Goal: Task Accomplishment & Management: Manage account settings

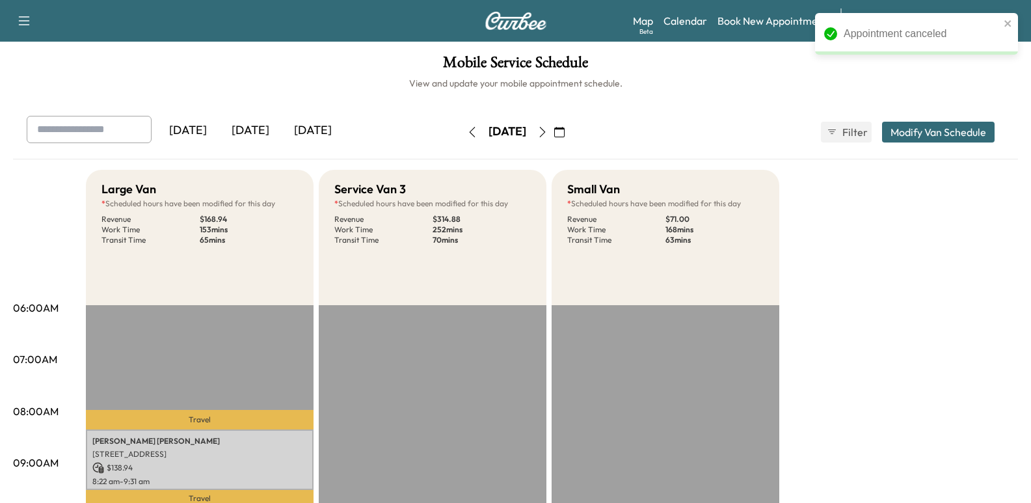
scroll to position [424, 0]
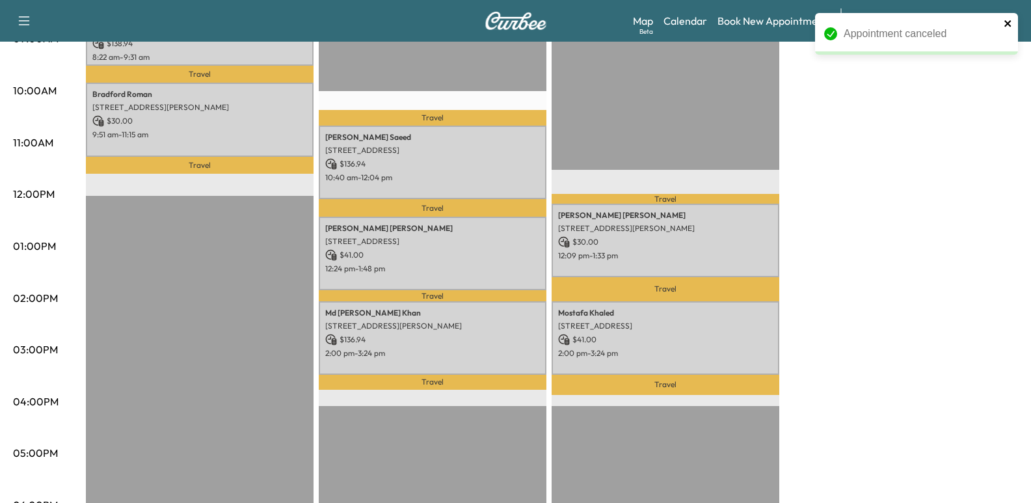
click at [1004, 23] on icon "close" at bounding box center [1007, 23] width 9 height 10
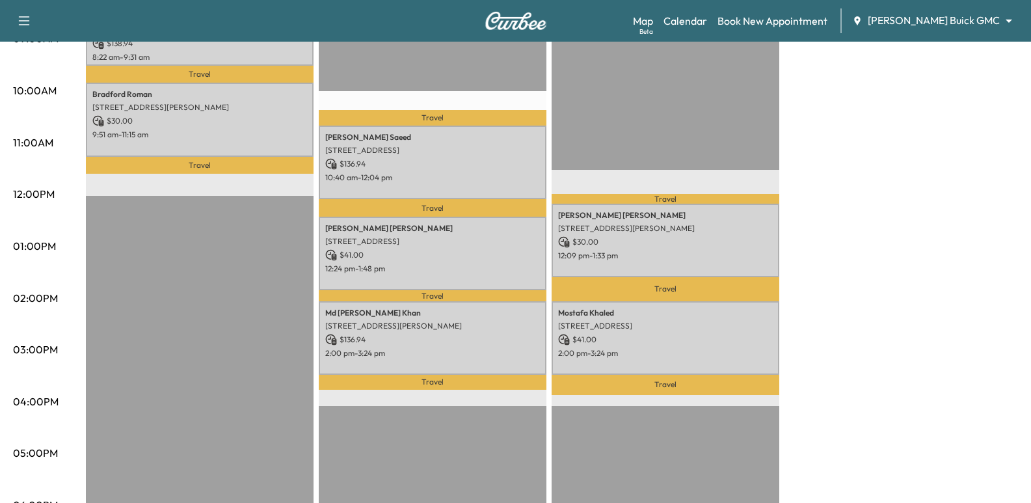
click at [1005, 23] on div "Appointment canceled" at bounding box center [916, 38] width 208 height 57
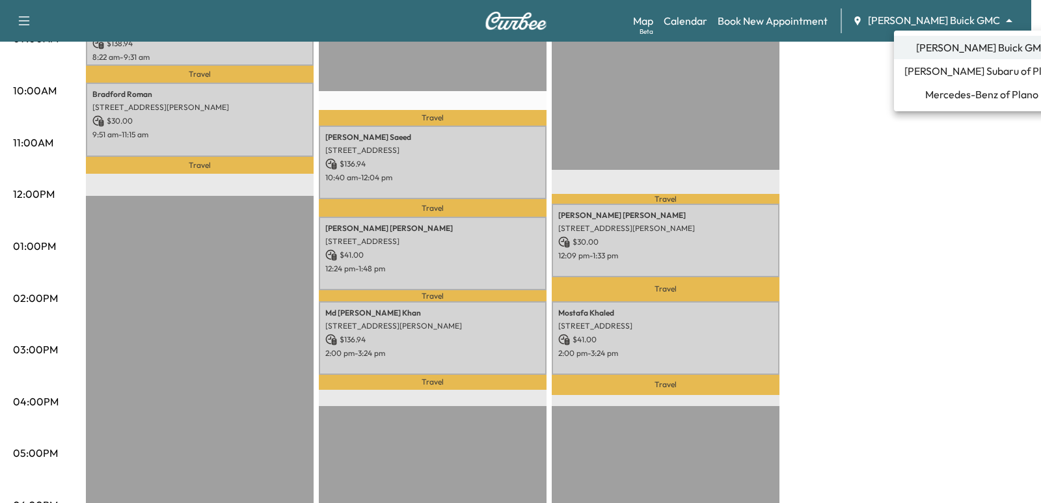
click at [740, 20] on div at bounding box center [520, 251] width 1041 height 503
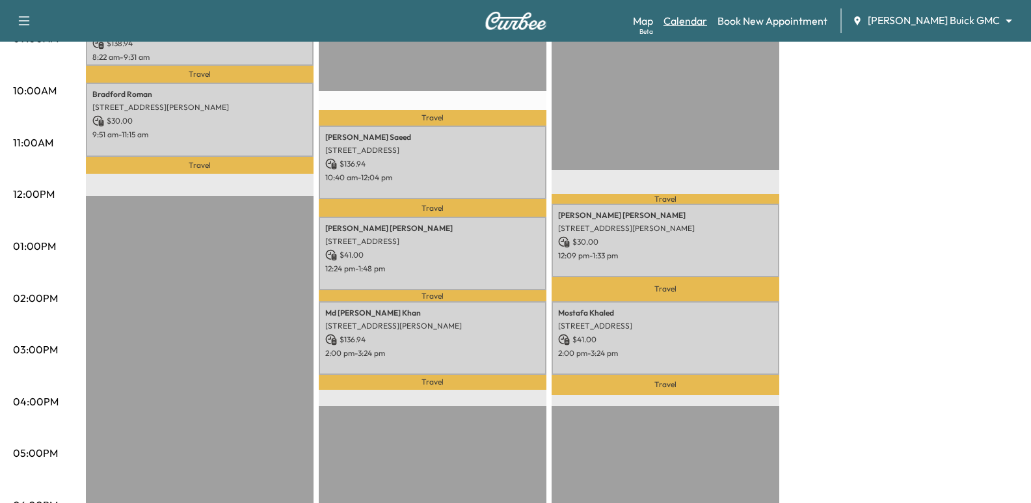
click at [707, 23] on link "Calendar" at bounding box center [685, 21] width 44 height 16
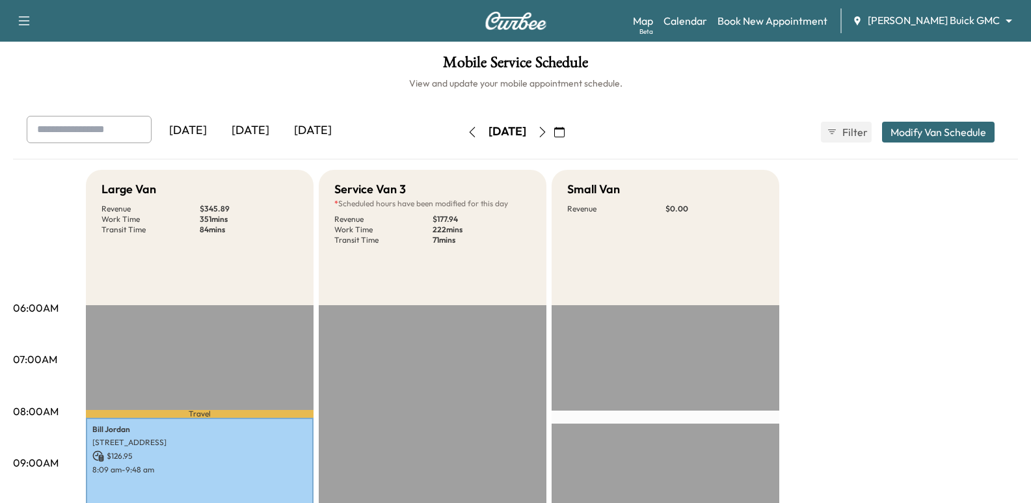
click at [545, 127] on icon "button" at bounding box center [542, 132] width 6 height 10
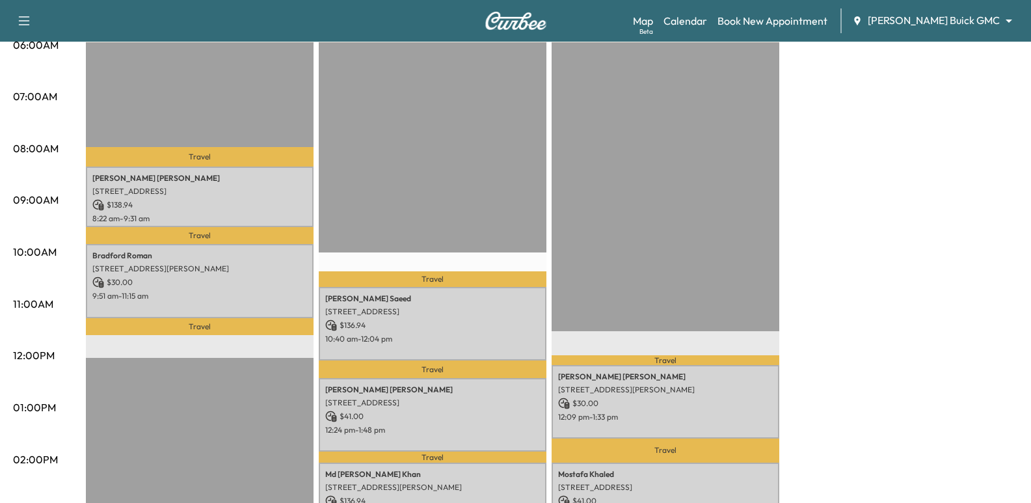
scroll to position [65, 0]
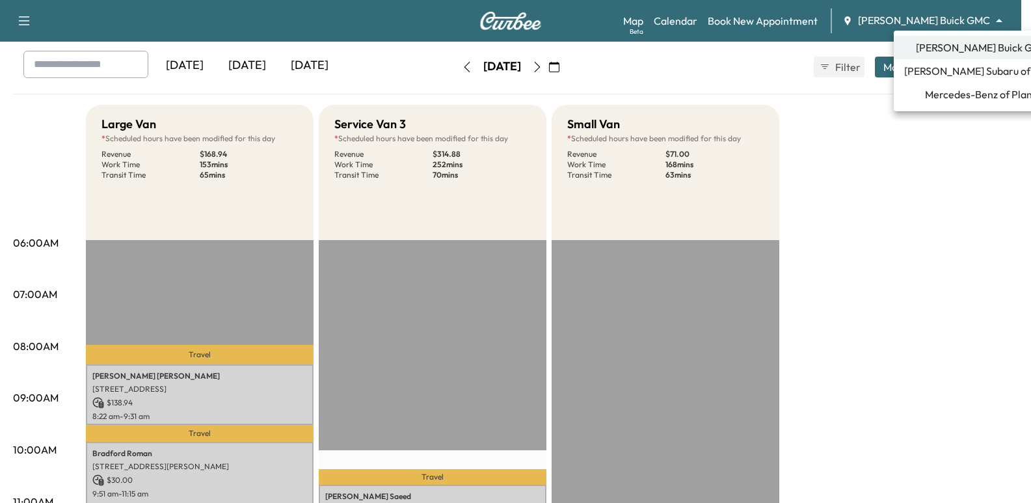
click at [973, 15] on body "Support Log Out Map Beta Calendar Book New Appointment Ewing Buick GMC ********…" at bounding box center [515, 186] width 1031 height 503
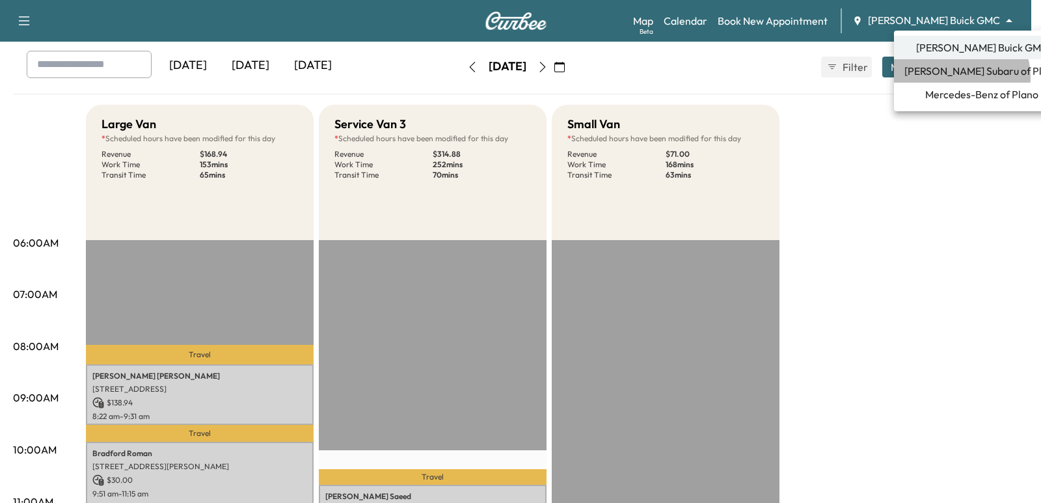
click at [956, 77] on span "Ewing Subaru of Plano" at bounding box center [981, 71] width 155 height 16
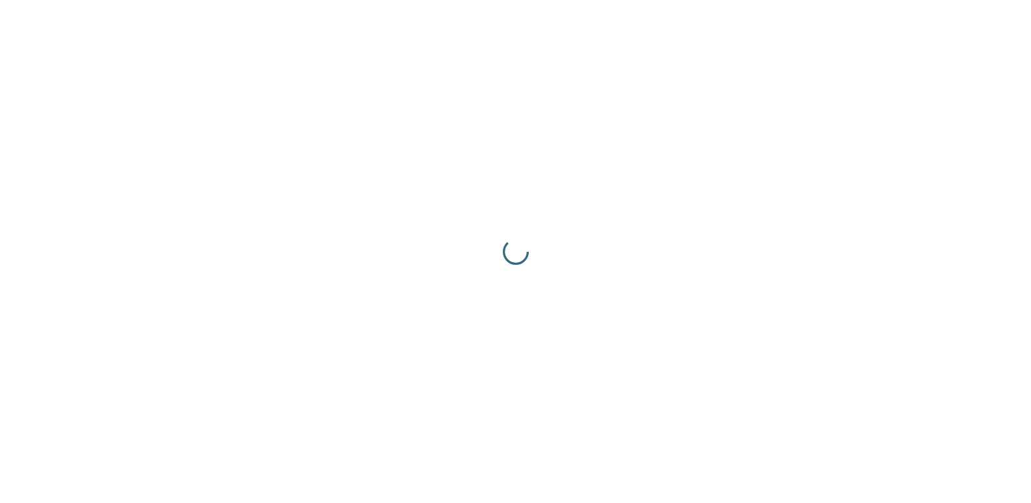
scroll to position [0, 0]
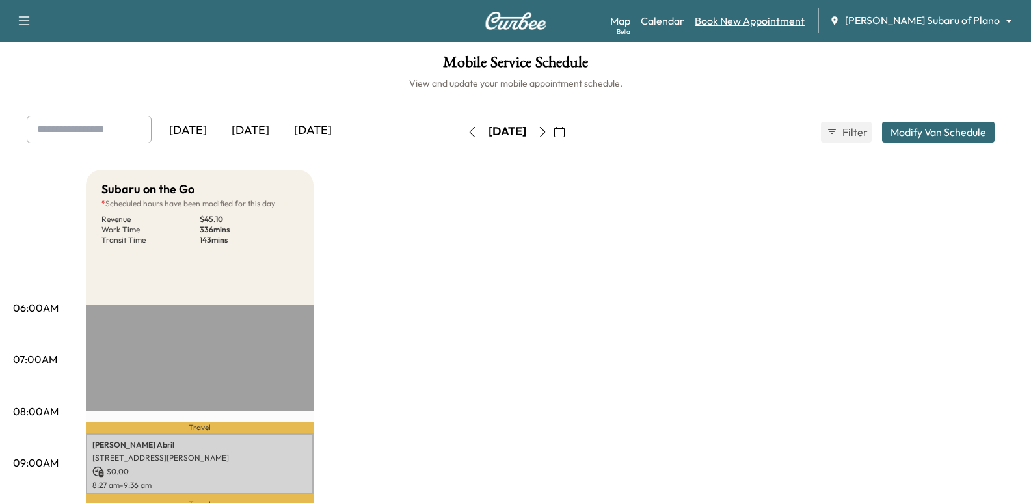
click at [804, 27] on link "Book New Appointment" at bounding box center [750, 21] width 110 height 16
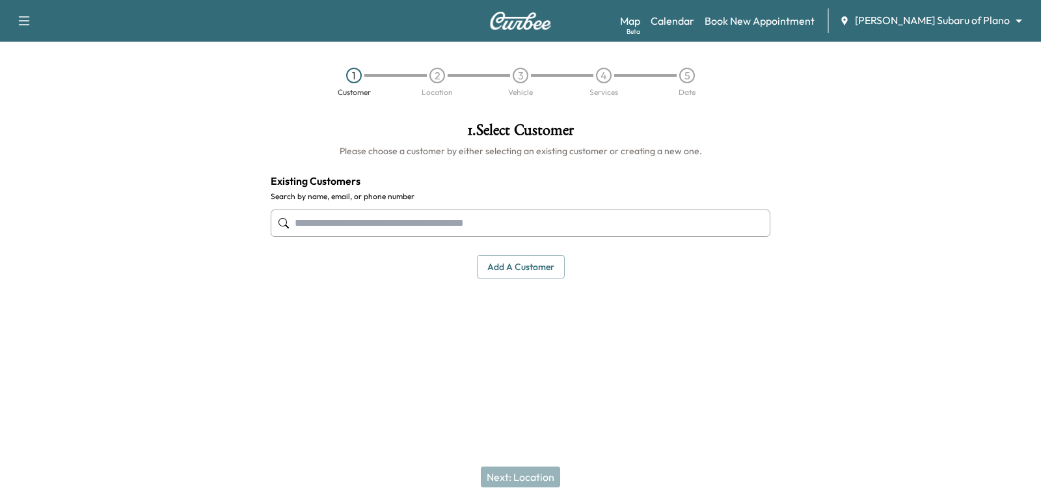
drag, startPoint x: 712, startPoint y: 233, endPoint x: 702, endPoint y: 232, distance: 10.5
click at [707, 232] on input "text" at bounding box center [520, 222] width 499 height 27
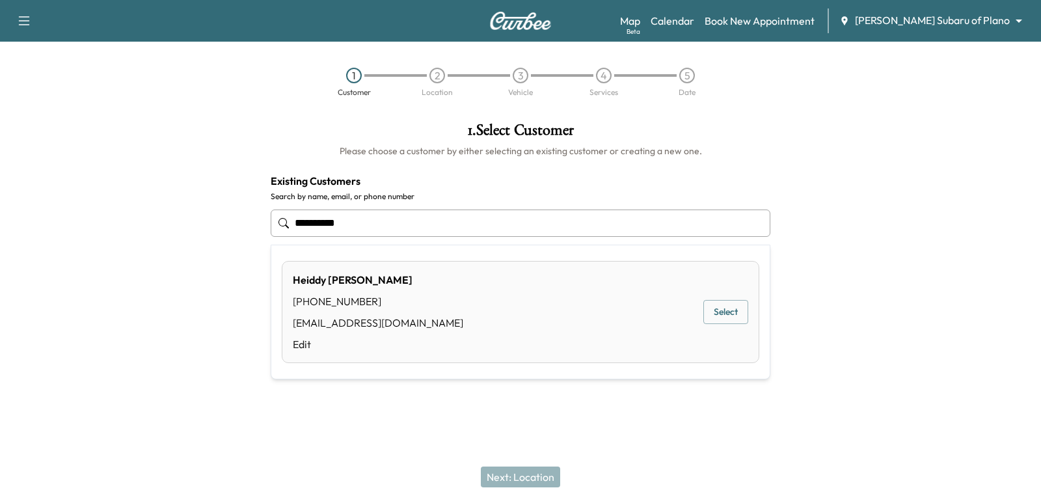
click at [710, 314] on button "Select" at bounding box center [725, 312] width 45 height 24
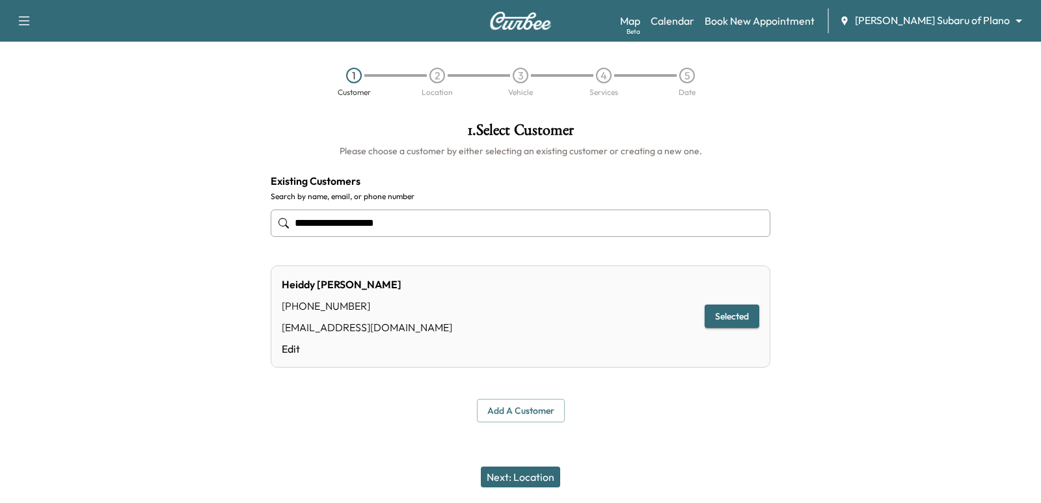
type input "**********"
click at [534, 472] on button "Next: Location" at bounding box center [520, 476] width 79 height 21
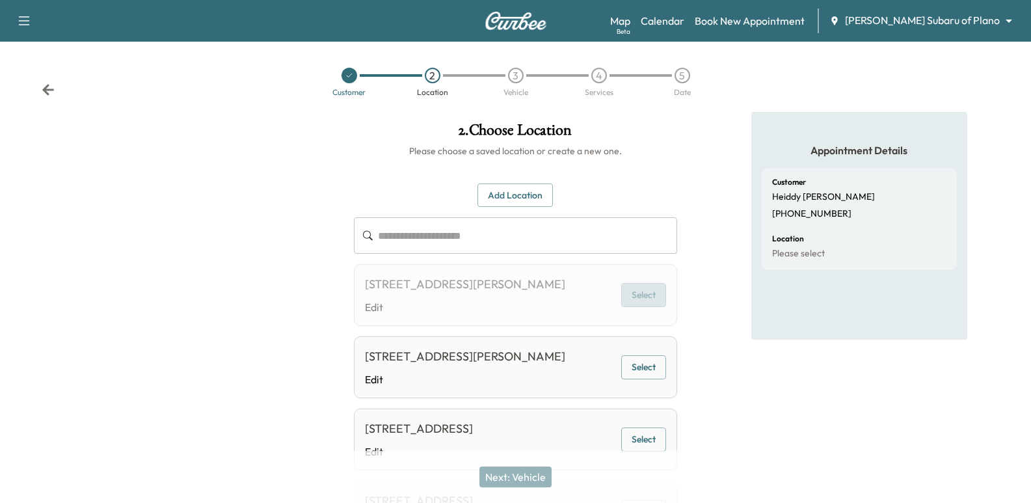
click at [645, 303] on button "Select" at bounding box center [643, 295] width 45 height 24
click at [646, 398] on div "2026 STEIN WAY, CARROLLTON, TX 75007, USA Edit Select" at bounding box center [515, 367] width 323 height 62
click at [632, 379] on button "Select" at bounding box center [643, 367] width 45 height 24
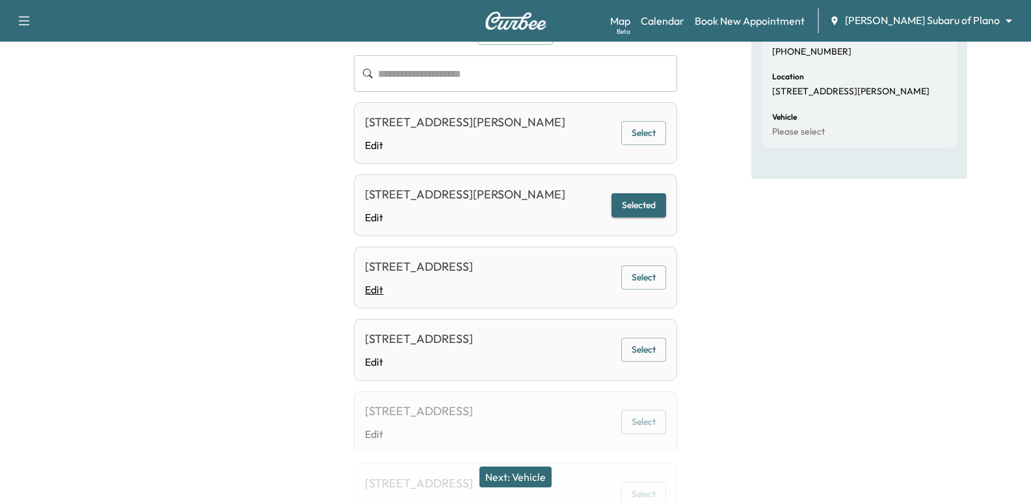
scroll to position [65, 0]
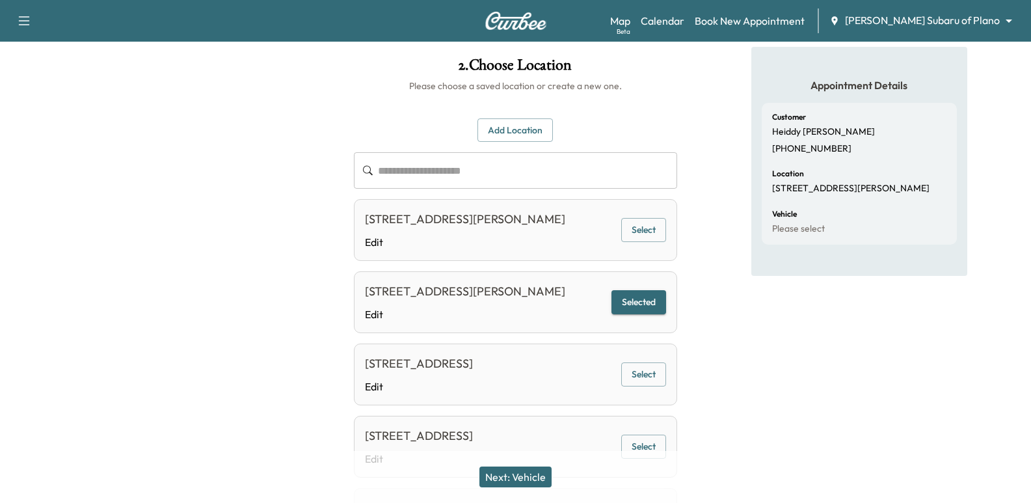
click at [460, 161] on input "text" at bounding box center [527, 170] width 299 height 36
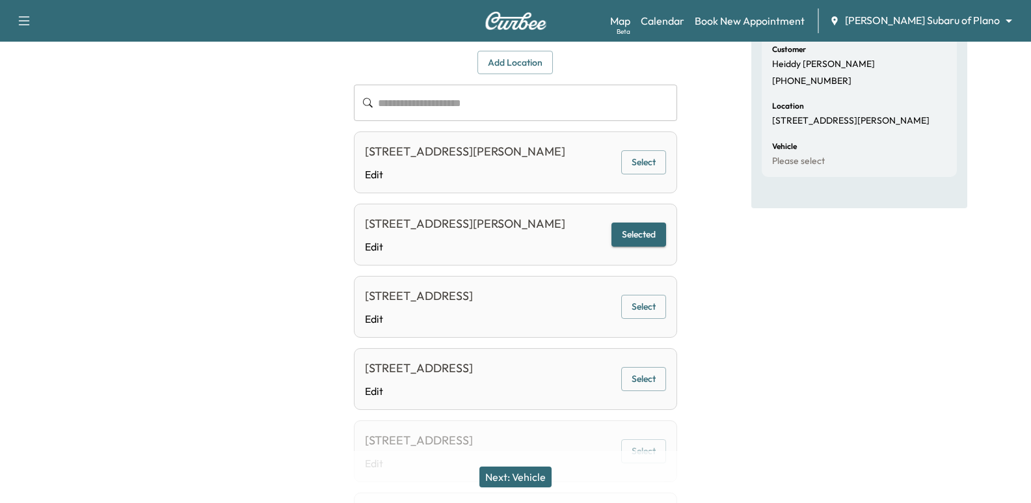
scroll to position [130, 0]
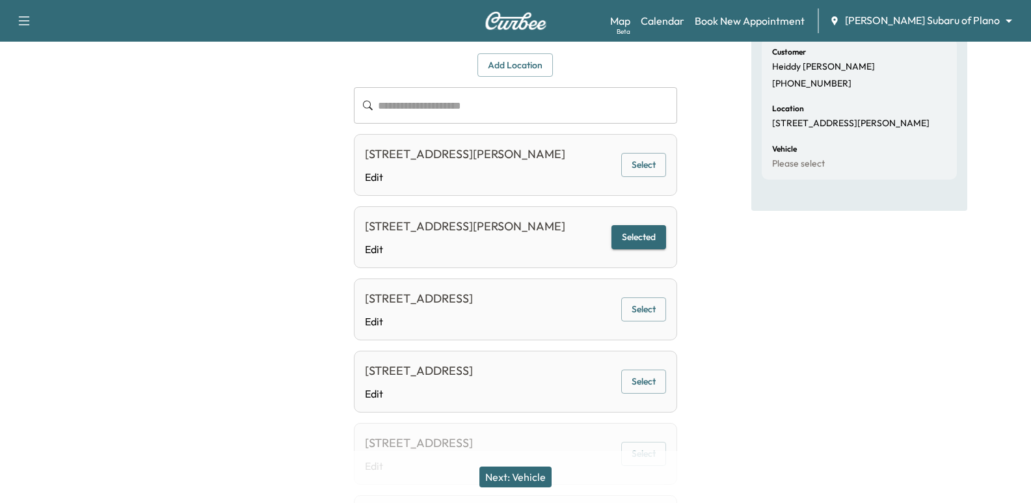
click at [440, 257] on link "Edit" at bounding box center [465, 249] width 200 height 16
click at [0, 0] on div at bounding box center [0, 0] width 0 height 0
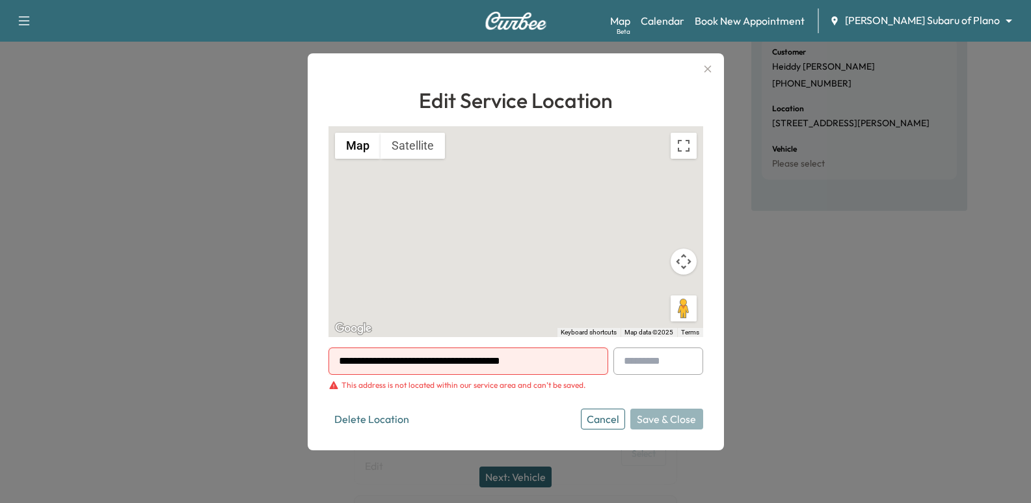
click at [604, 408] on button "Cancel" at bounding box center [603, 418] width 44 height 21
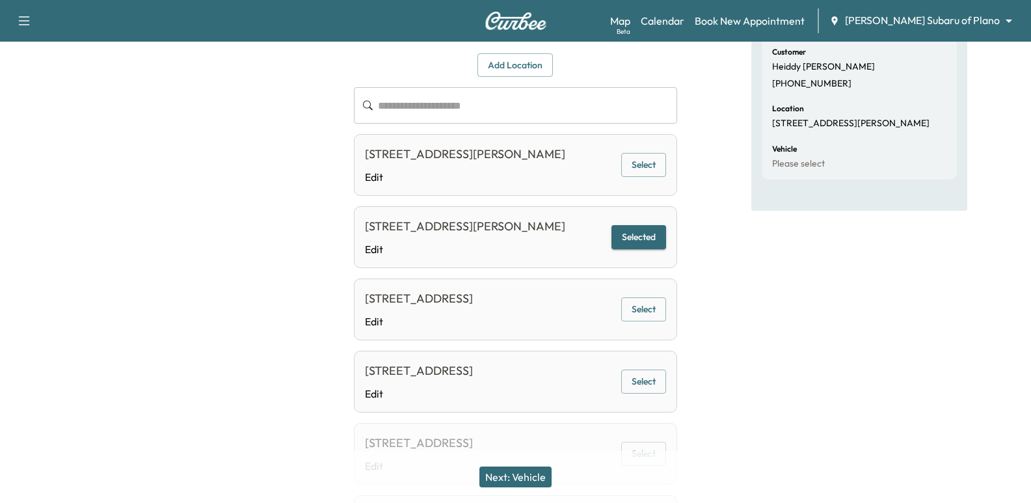
scroll to position [0, 0]
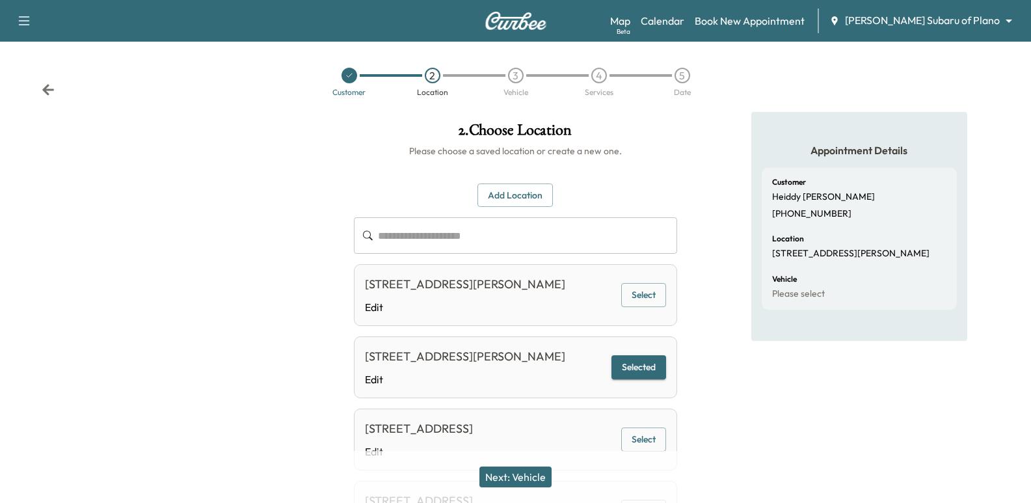
click at [533, 205] on button "Add Location" at bounding box center [514, 195] width 75 height 24
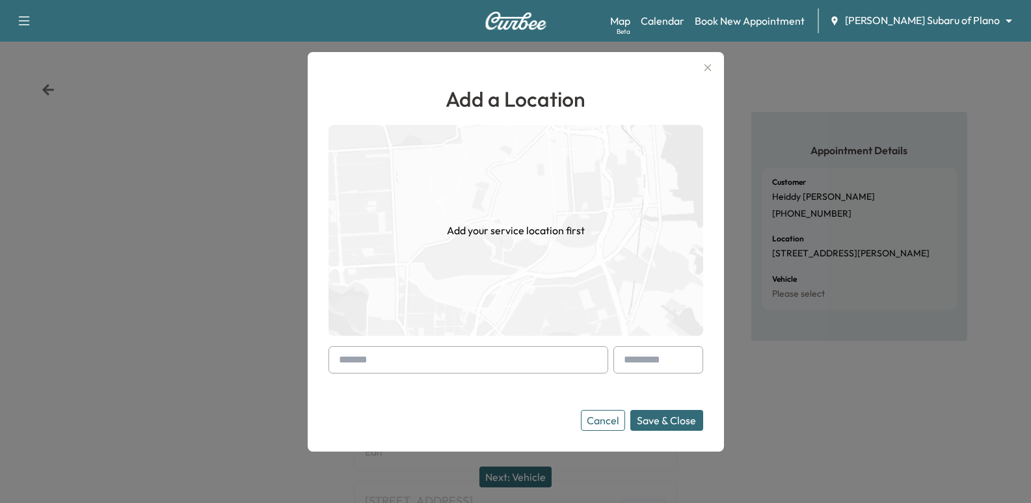
click at [475, 350] on input "text" at bounding box center [468, 359] width 280 height 27
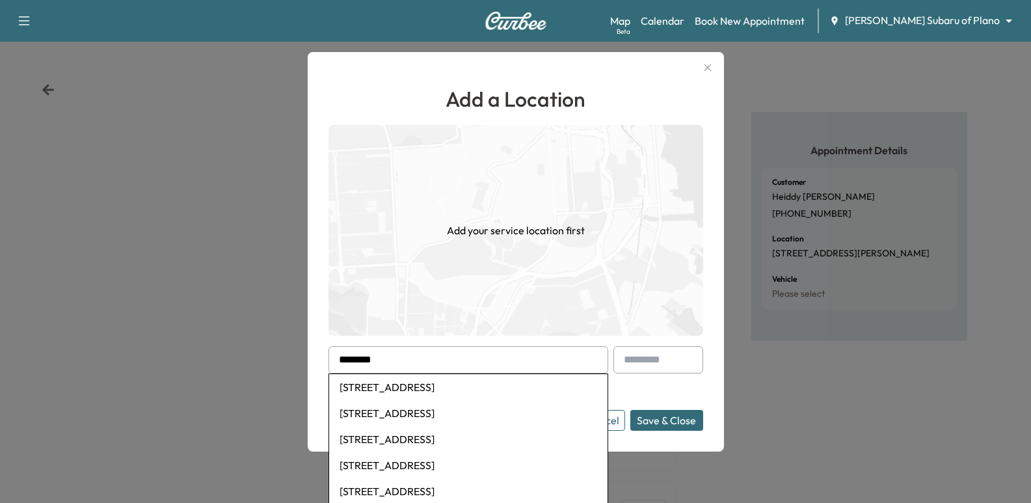
click at [484, 390] on li "2129 Homestead Place, Garland, TX, USA" at bounding box center [468, 387] width 278 height 26
type input "**********"
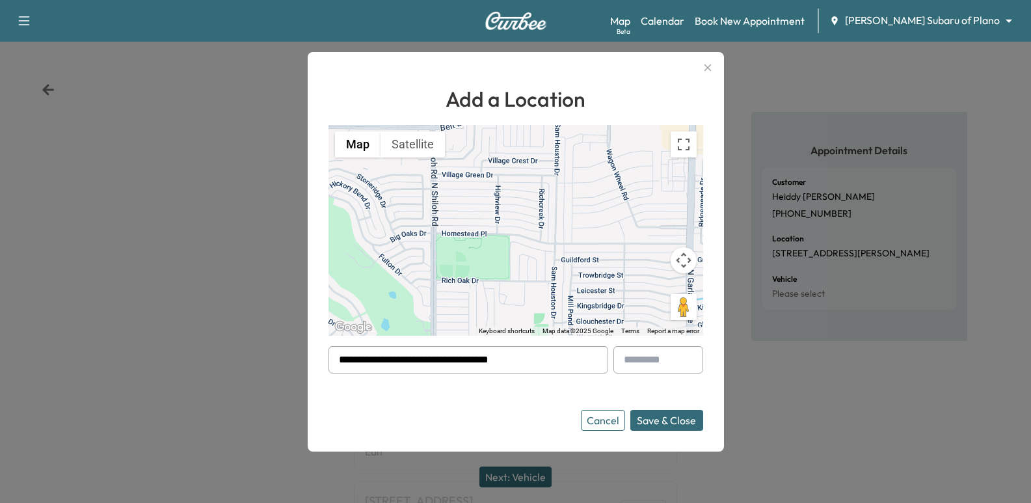
click at [663, 425] on button "Save & Close" at bounding box center [666, 420] width 73 height 21
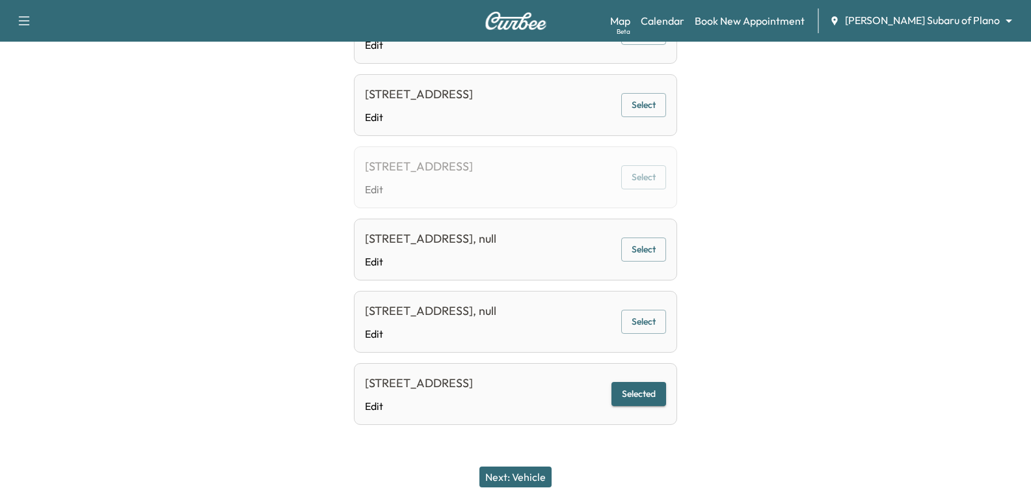
scroll to position [1238, 0]
click at [473, 379] on div "2129 Homestead Pl, Garland, TX 75044, USA" at bounding box center [419, 383] width 108 height 18
click at [473, 389] on div "2129 Homestead Pl, Garland, TX 75044, USA" at bounding box center [419, 383] width 108 height 18
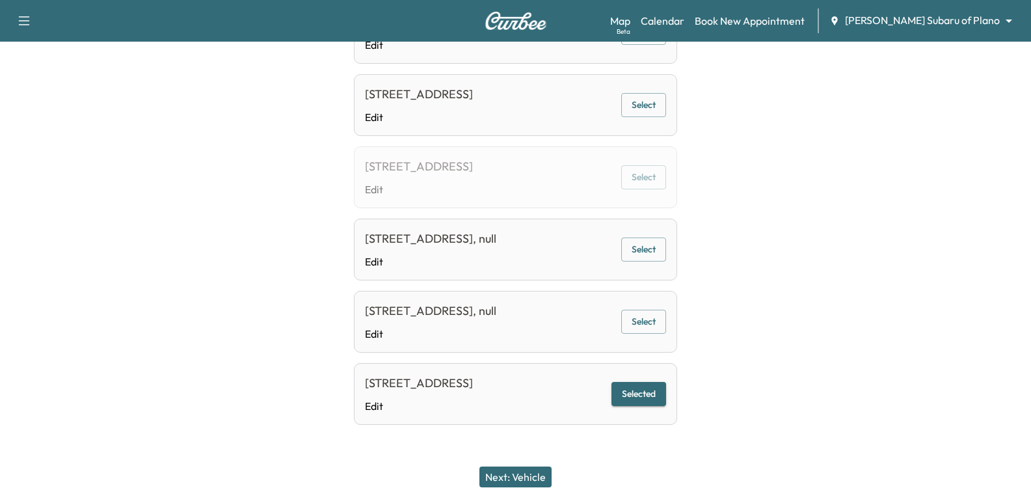
click at [536, 421] on div "2129 Homestead Pl, Garland, TX 75044, USA Edit Selected" at bounding box center [515, 394] width 323 height 62
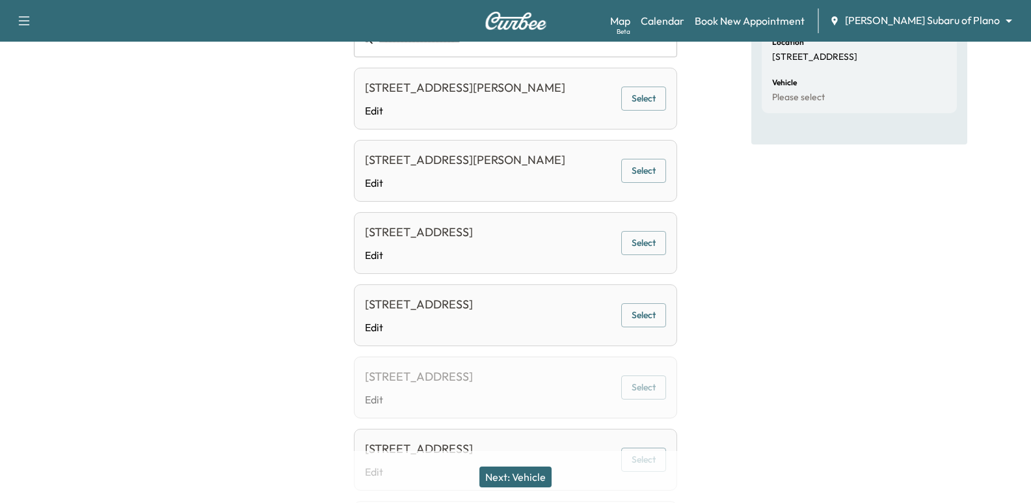
scroll to position [0, 0]
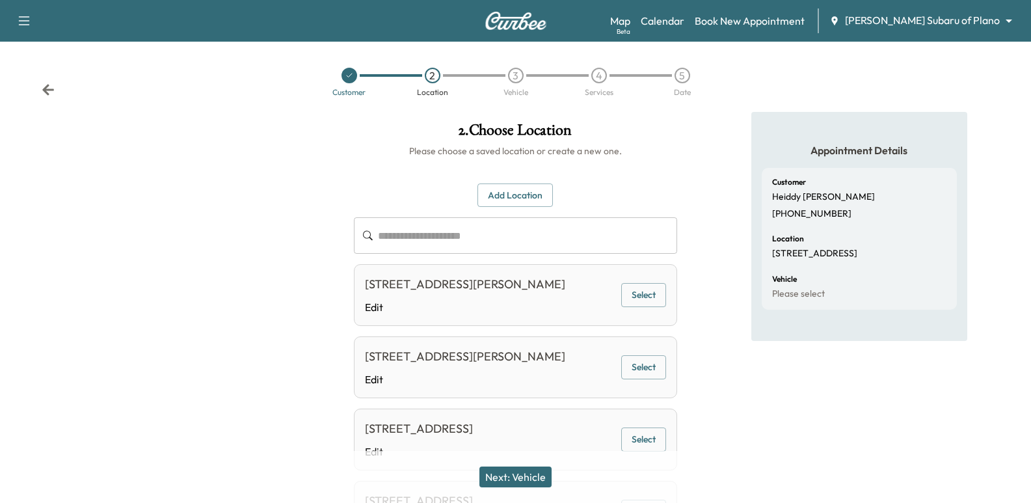
click at [520, 195] on button "Add Location" at bounding box center [514, 195] width 75 height 24
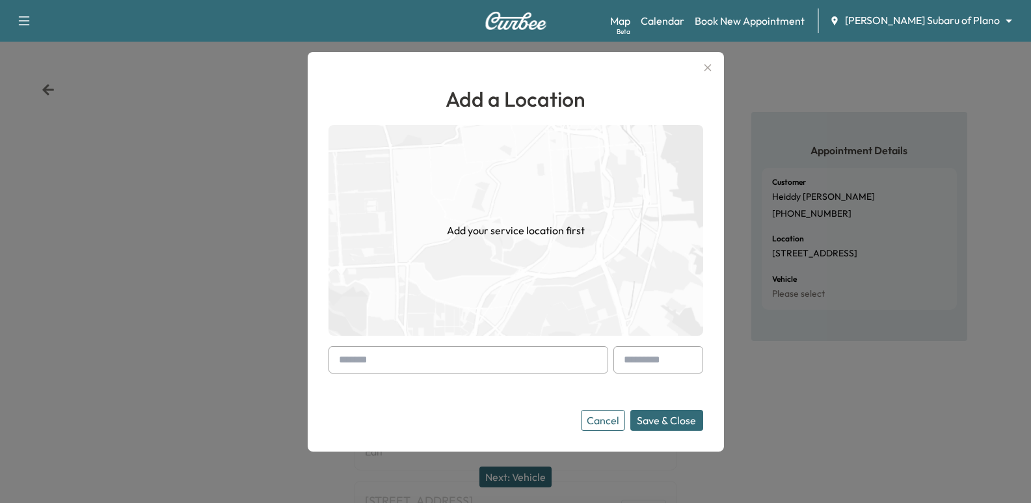
click at [529, 351] on input "text" at bounding box center [468, 359] width 280 height 27
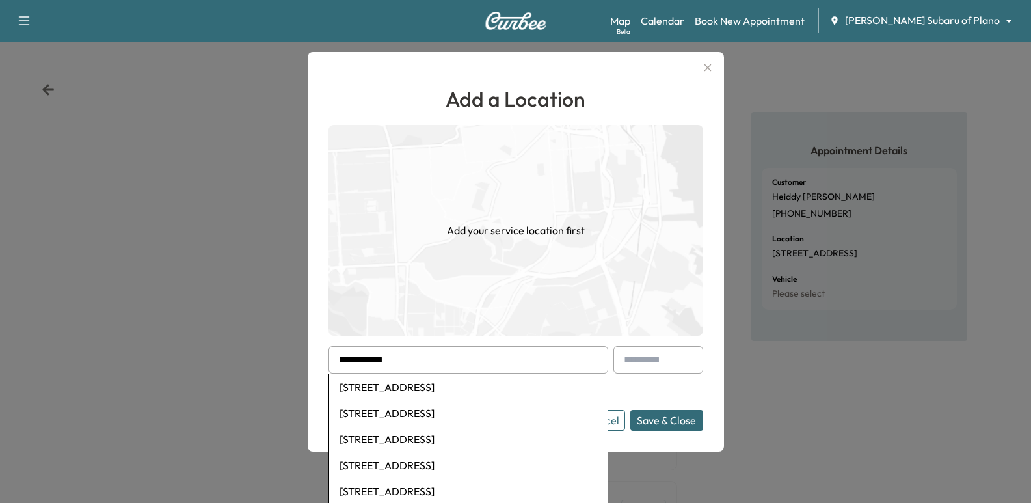
click at [535, 393] on li "2129 Homestead Place, Garland, TX, USA" at bounding box center [468, 387] width 278 height 26
type input "**********"
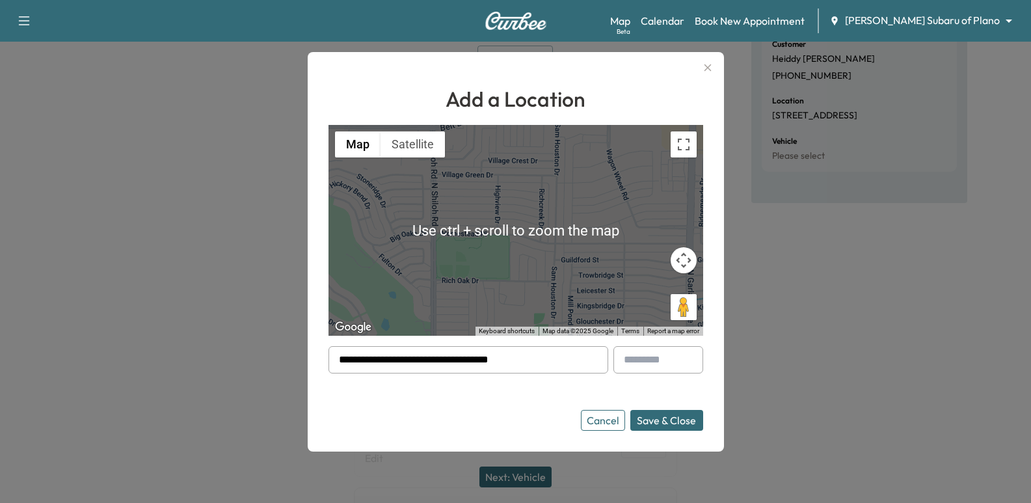
scroll to position [130, 0]
click at [564, 249] on div "To activate drag with keyboard, press Alt + Enter. Once in keyboard drag state,…" at bounding box center [515, 230] width 375 height 211
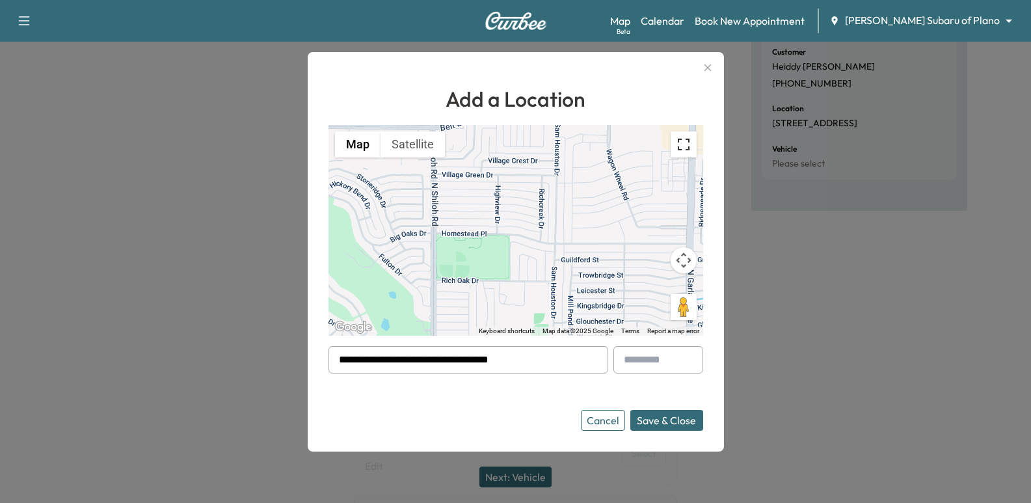
click at [683, 142] on button "Toggle fullscreen view" at bounding box center [683, 144] width 26 height 26
click at [687, 416] on button "Save & Close" at bounding box center [666, 420] width 73 height 21
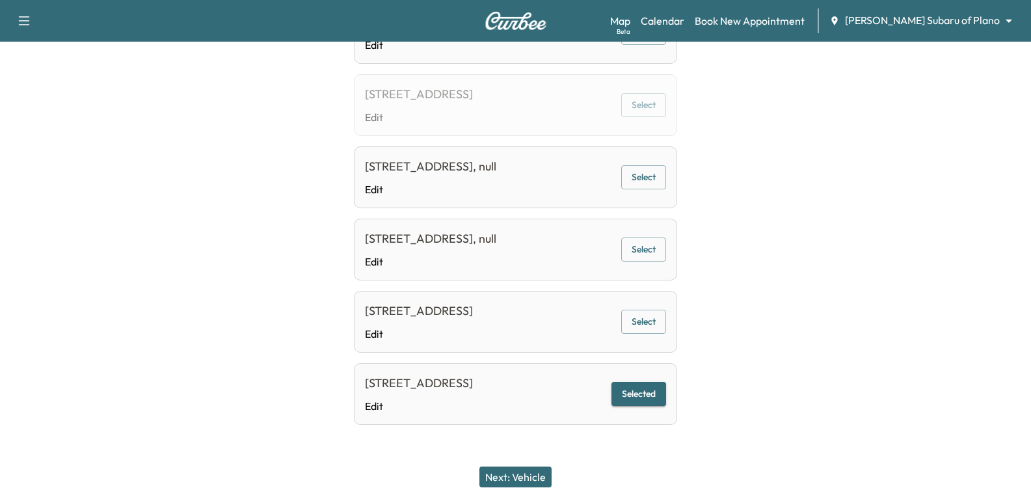
scroll to position [1310, 0]
click at [529, 471] on button "Next: Vehicle" at bounding box center [515, 476] width 72 height 21
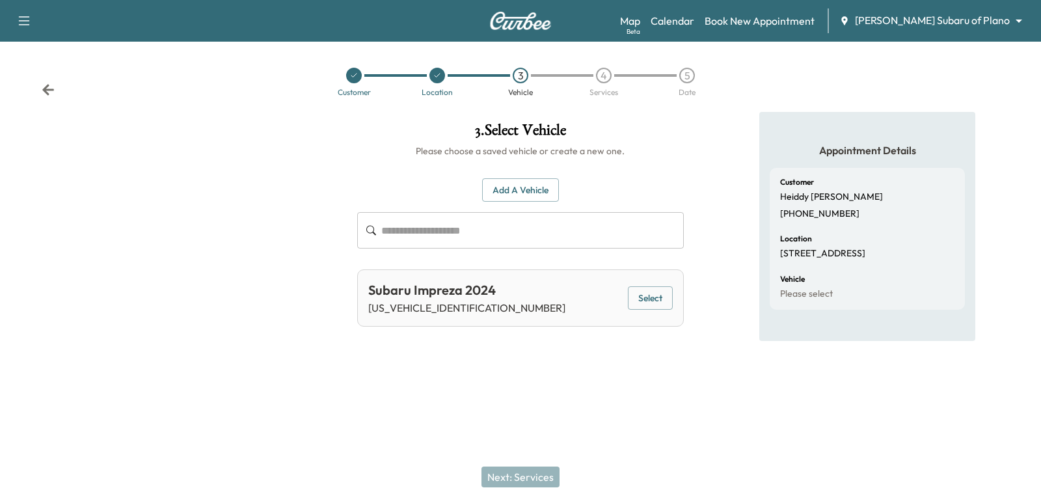
click at [667, 310] on button "Select" at bounding box center [650, 298] width 45 height 24
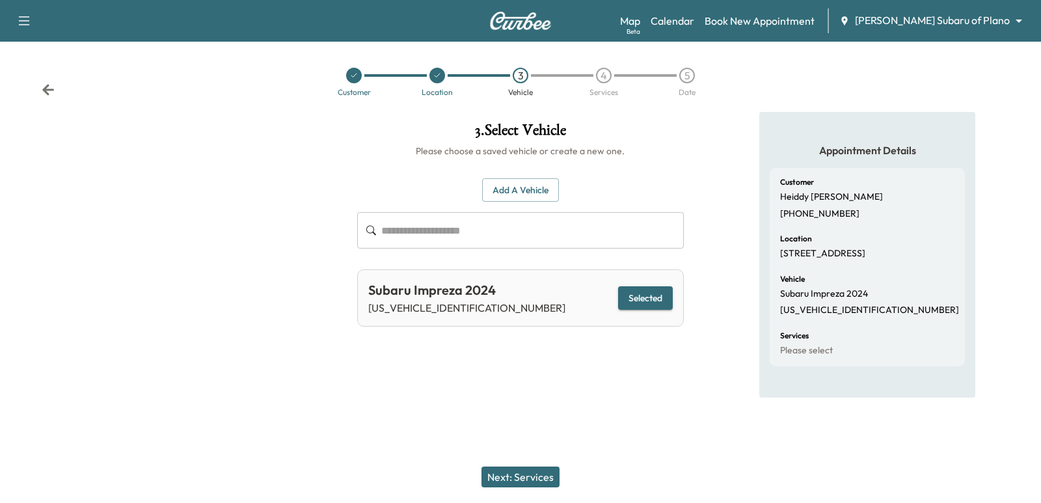
click at [538, 481] on button "Next: Services" at bounding box center [520, 476] width 78 height 21
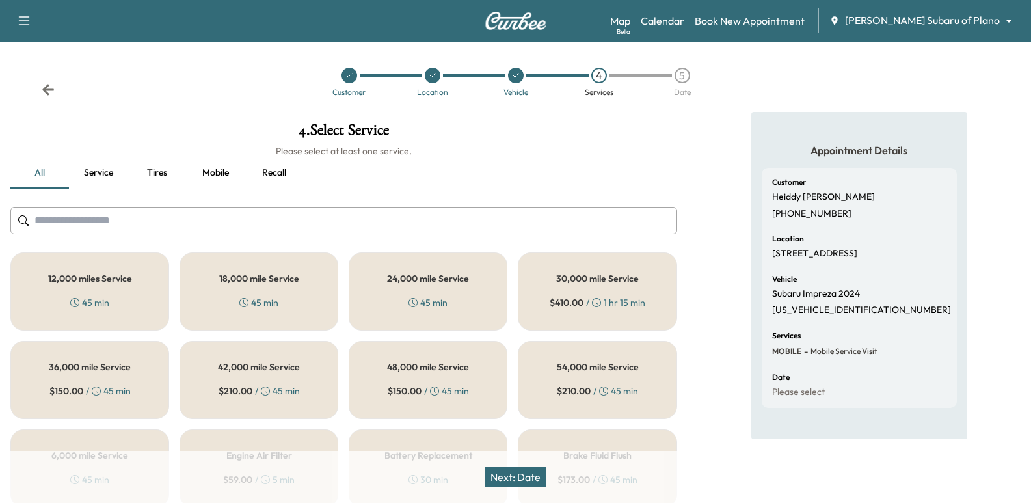
click at [246, 283] on h5 "18,000 mile Service" at bounding box center [259, 278] width 80 height 9
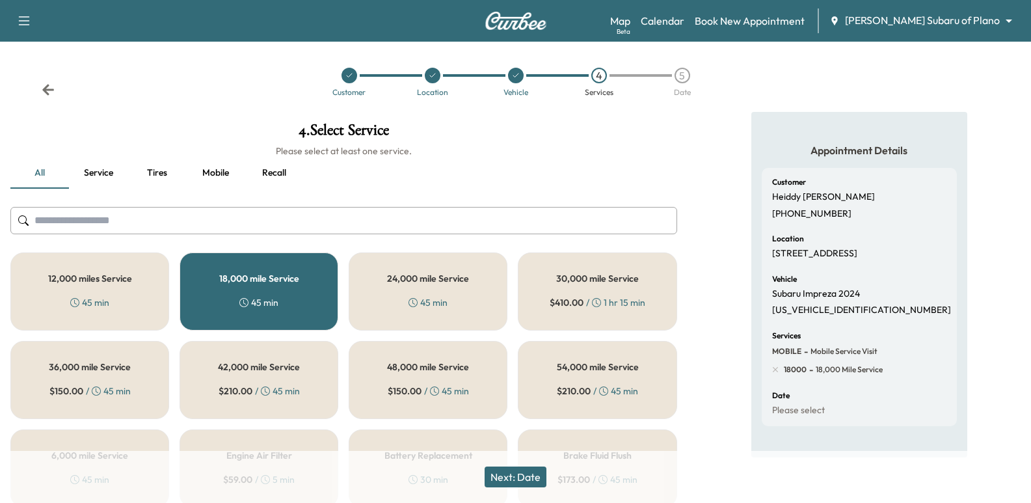
click at [522, 463] on div "Next: Date" at bounding box center [515, 477] width 1031 height 52
click at [534, 475] on button "Next: Date" at bounding box center [515, 476] width 62 height 21
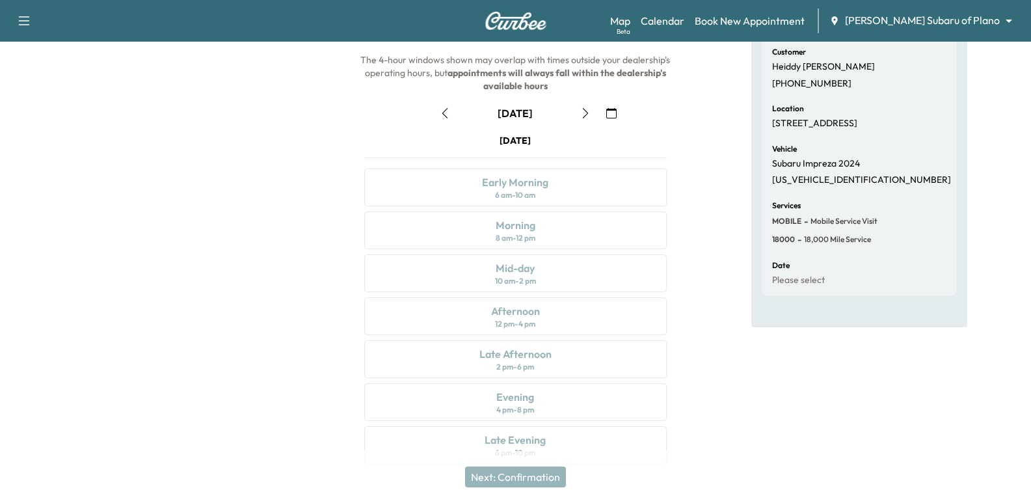
click at [583, 105] on button "button" at bounding box center [585, 113] width 22 height 21
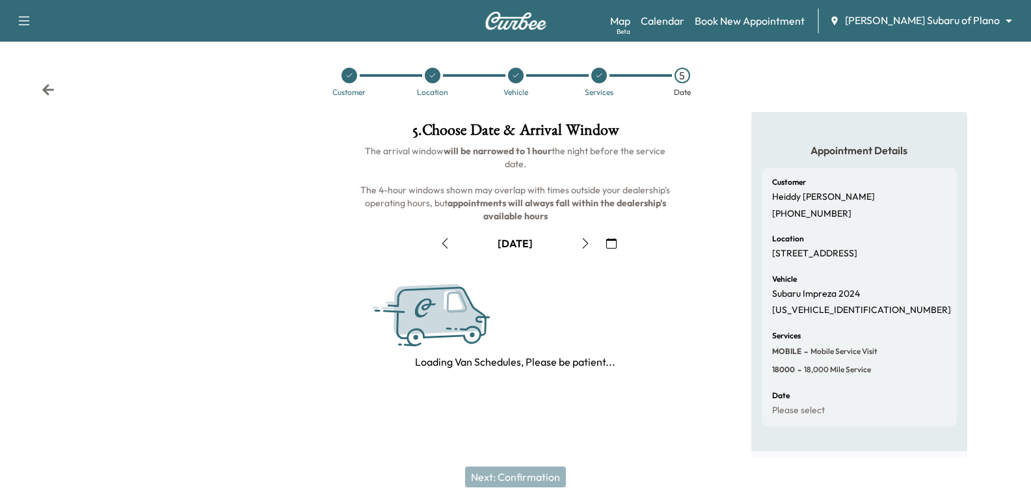
scroll to position [130, 0]
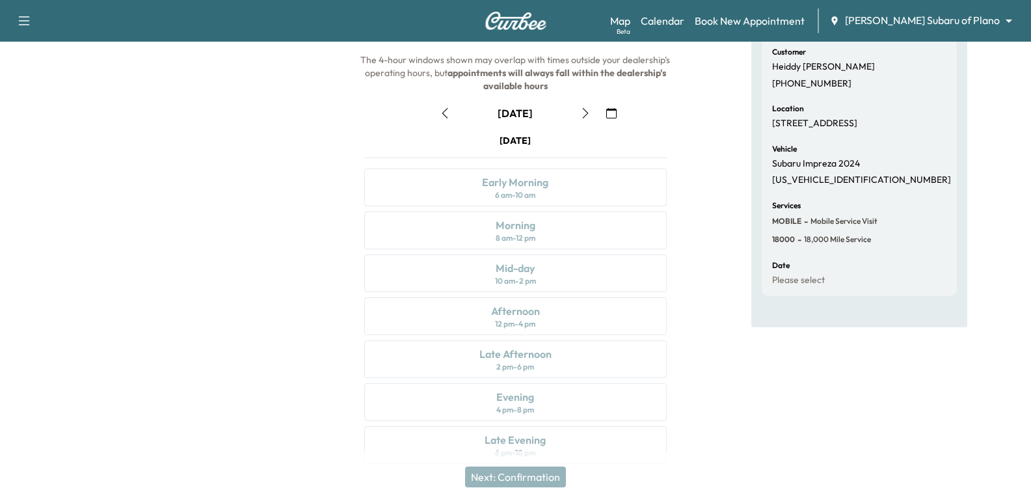
click at [593, 111] on button "button" at bounding box center [585, 113] width 22 height 21
click at [581, 109] on icon "button" at bounding box center [585, 113] width 10 height 10
click at [600, 105] on div "September 29" at bounding box center [515, 113] width 323 height 21
click at [582, 119] on button "button" at bounding box center [585, 113] width 22 height 21
click at [453, 121] on button "button" at bounding box center [445, 113] width 22 height 21
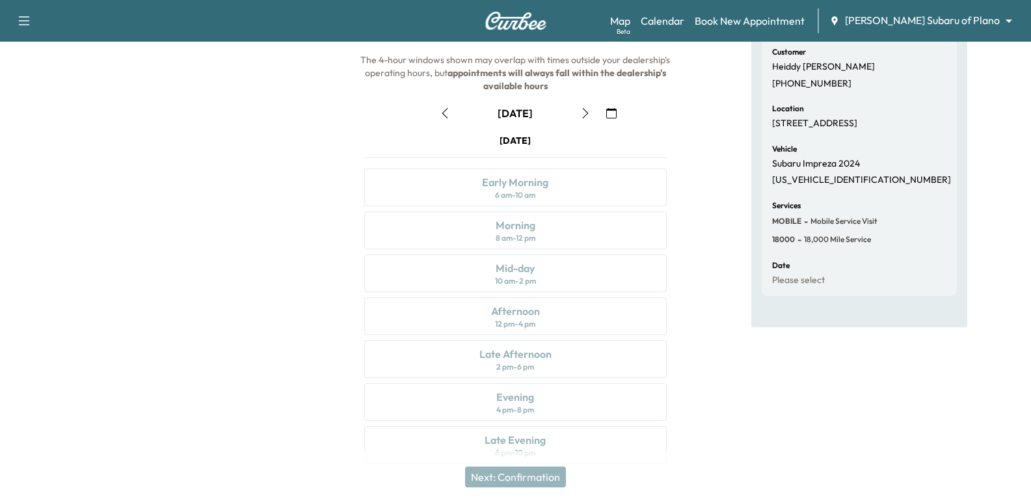
click at [591, 116] on button "button" at bounding box center [585, 113] width 22 height 21
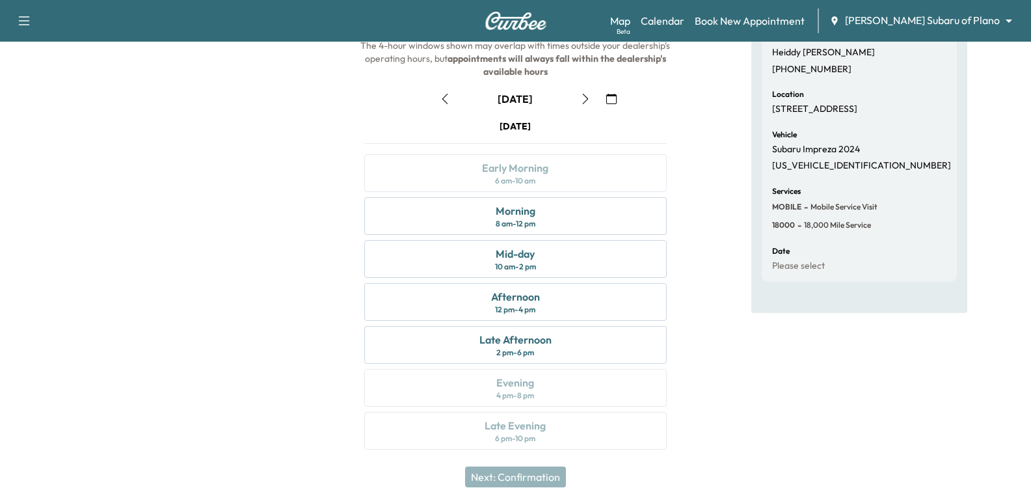
scroll to position [148, 0]
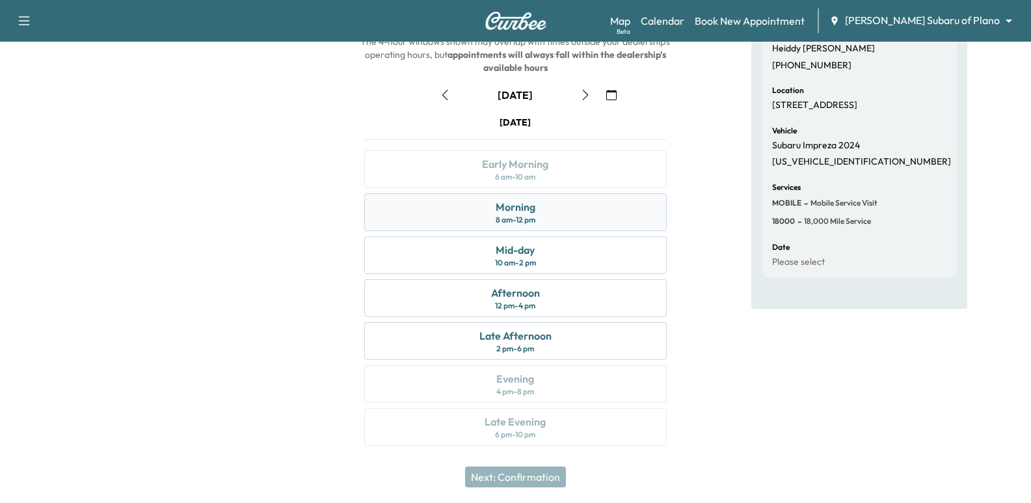
click at [492, 215] on div "Morning 8 am - 12 pm" at bounding box center [515, 212] width 302 height 38
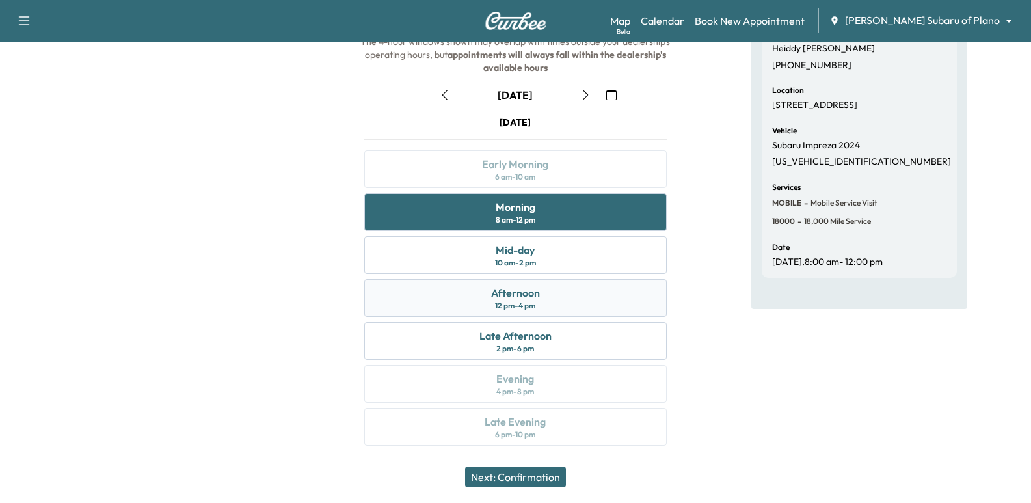
click at [516, 285] on div "Afternoon" at bounding box center [515, 293] width 49 height 16
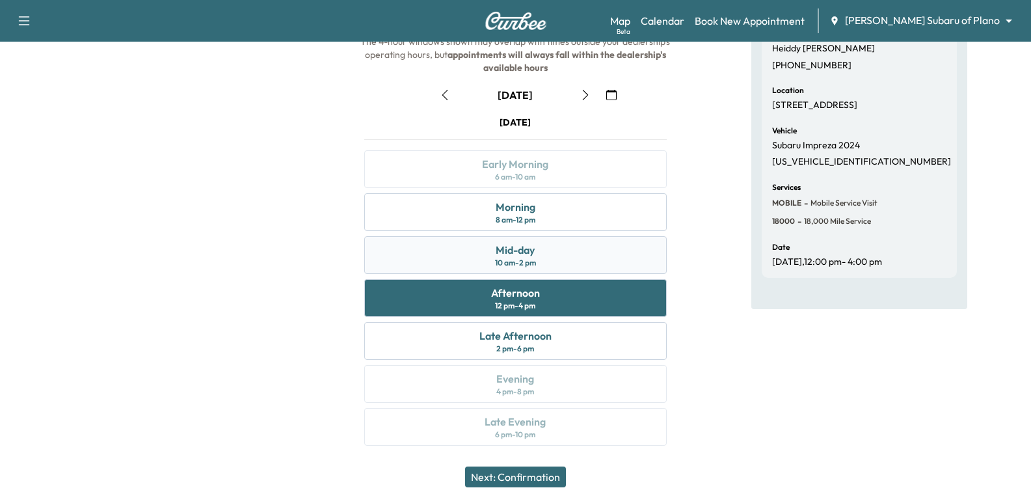
click at [513, 258] on div "10 am - 2 pm" at bounding box center [515, 263] width 41 height 10
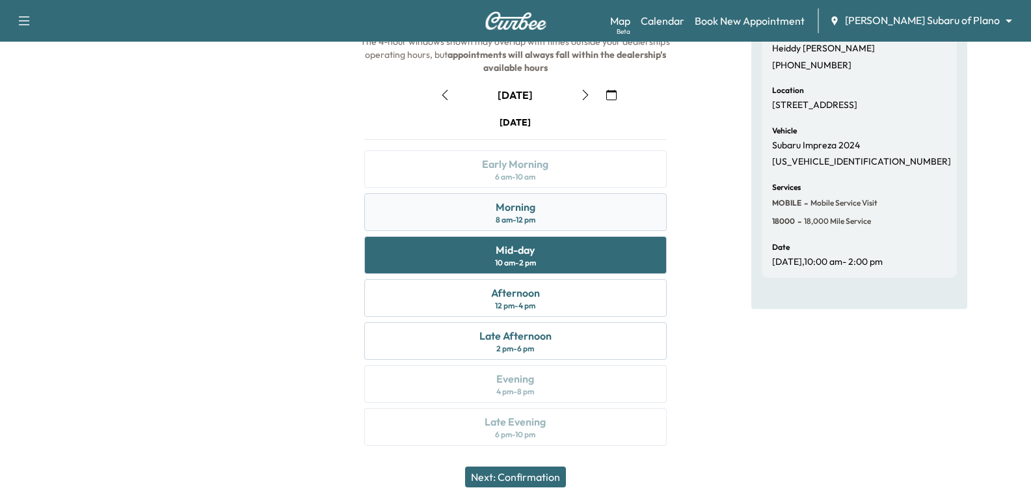
click at [499, 220] on div "8 am - 12 pm" at bounding box center [516, 220] width 40 height 10
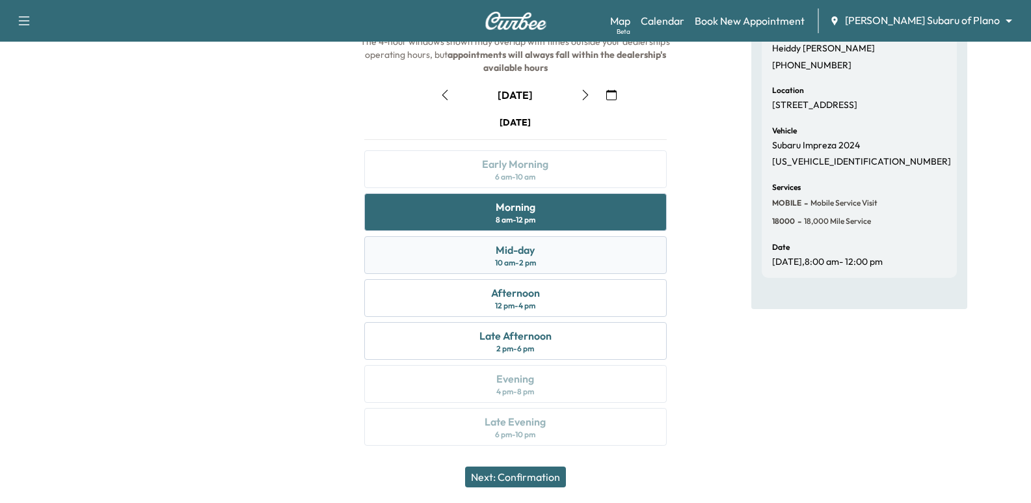
click at [525, 267] on div "10 am - 2 pm" at bounding box center [515, 263] width 41 height 10
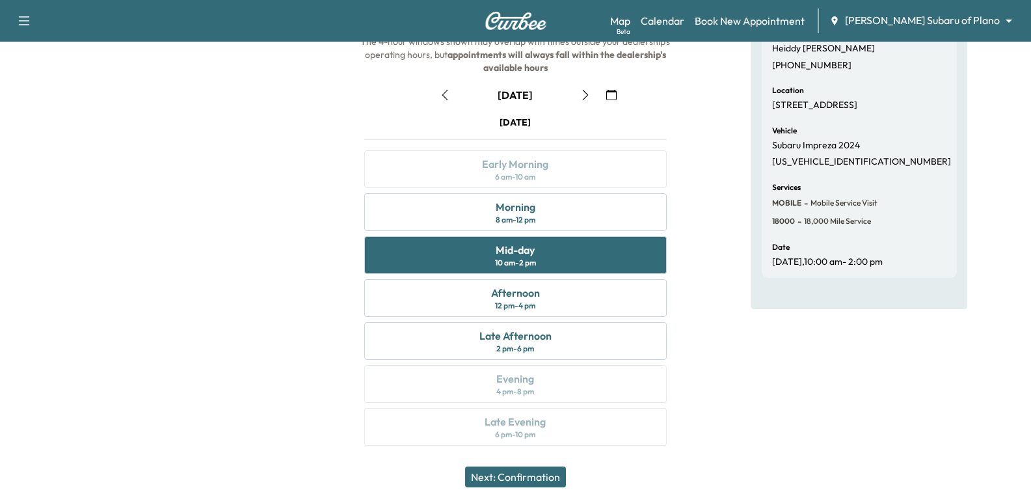
click at [748, 313] on div "Appointment Details Customer Heiddy Borjas Colado (469) 473-7204 Location 2129 …" at bounding box center [858, 212] width 343 height 497
click at [741, 340] on div "Appointment Details Customer Heiddy Borjas Colado (469) 473-7204 Location 2129 …" at bounding box center [858, 212] width 343 height 497
click at [549, 486] on button "Next: Confirmation" at bounding box center [515, 476] width 101 height 21
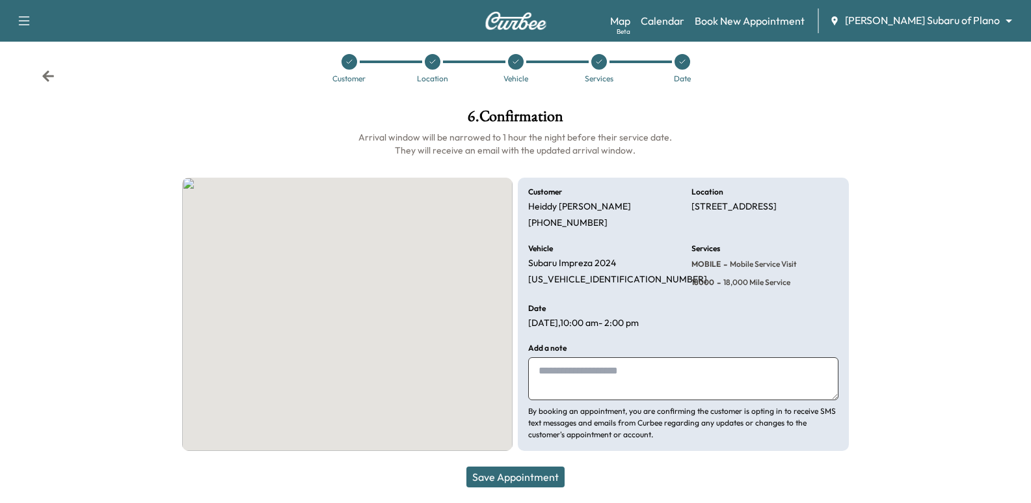
scroll to position [14, 0]
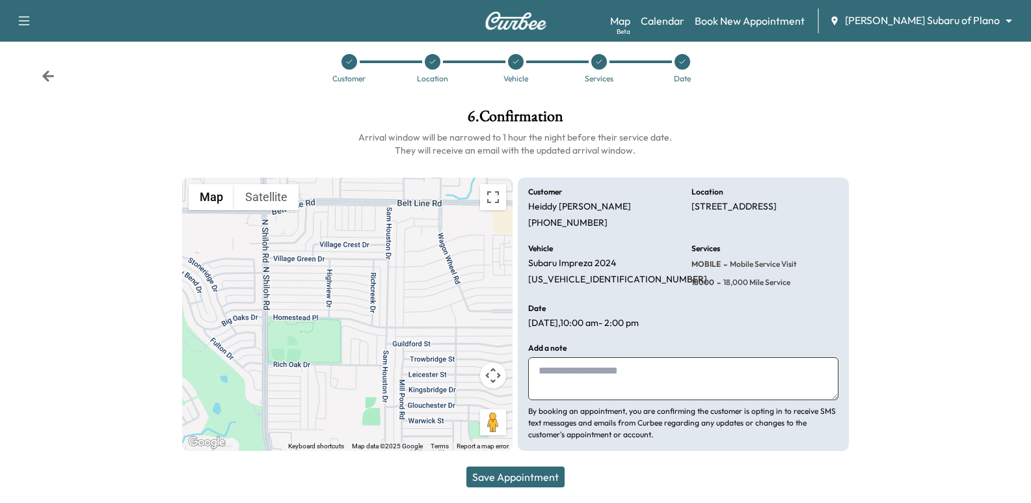
click at [723, 284] on span "18,000 mile Service" at bounding box center [756, 282] width 70 height 10
click at [700, 295] on div "Customer Heiddy Borjas Colado (469) 473-7204 Location 2129 Homestead Pl, Garlan…" at bounding box center [683, 315] width 330 height 274
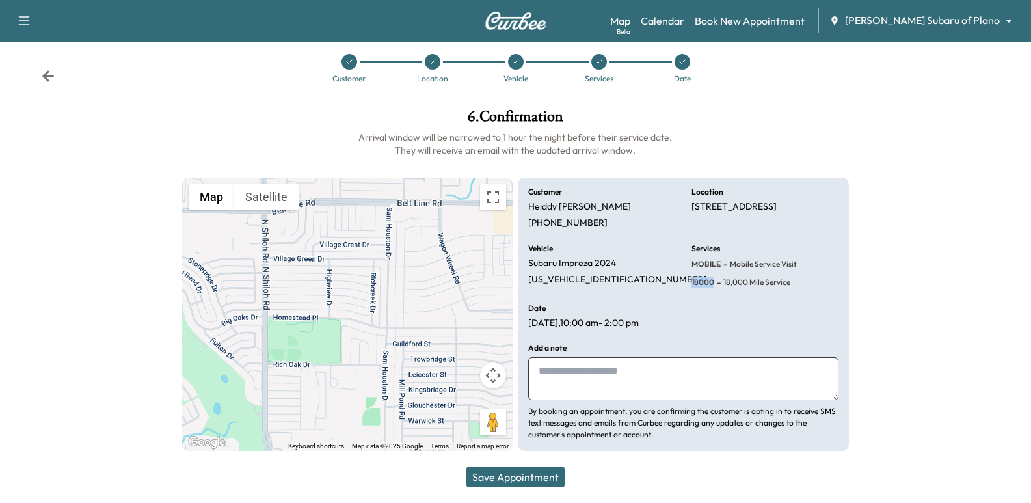
click at [700, 295] on div "Customer Heiddy Borjas Colado (469) 473-7204 Location 2129 Homestead Pl, Garlan…" at bounding box center [683, 315] width 330 height 274
click at [705, 315] on div "Customer Heiddy Borjas Colado (469) 473-7204 Location 2129 Homestead Pl, Garlan…" at bounding box center [683, 315] width 330 height 274
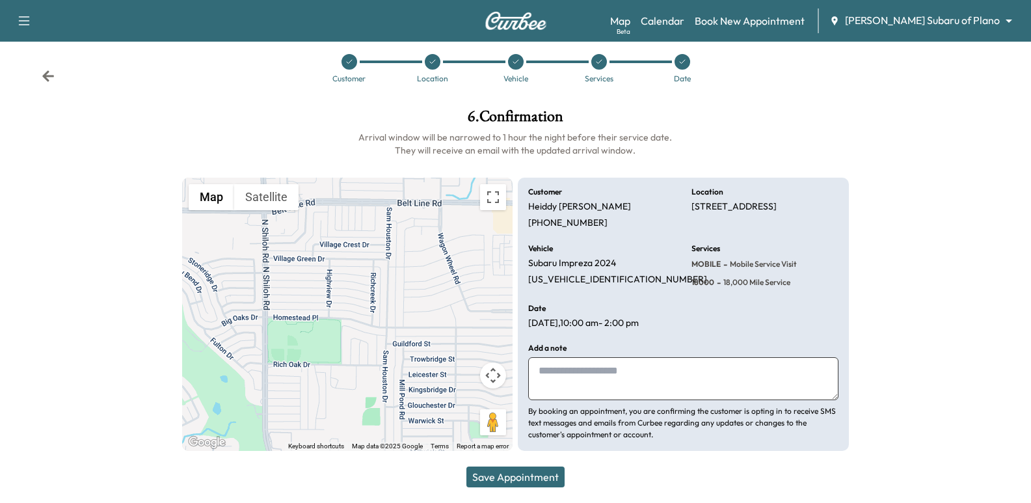
click at [711, 325] on div "Customer Heiddy Borjas Colado (469) 473-7204 Location 2129 Homestead Pl, Garlan…" at bounding box center [683, 315] width 330 height 274
click at [668, 330] on div "Customer Heiddy Borjas Colado (469) 473-7204 Location 2129 Homestead Pl, Garlan…" at bounding box center [683, 315] width 330 height 274
click at [49, 75] on icon at bounding box center [48, 76] width 13 height 13
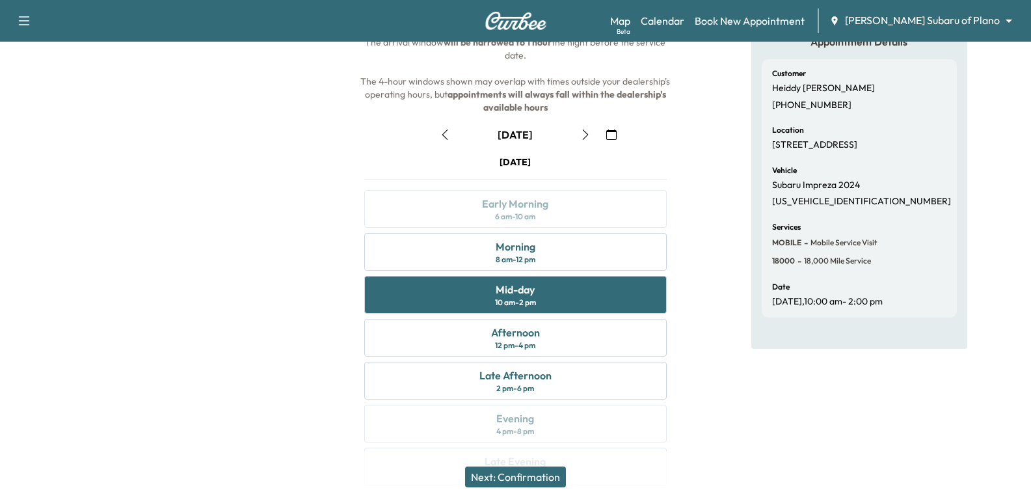
scroll to position [144, 0]
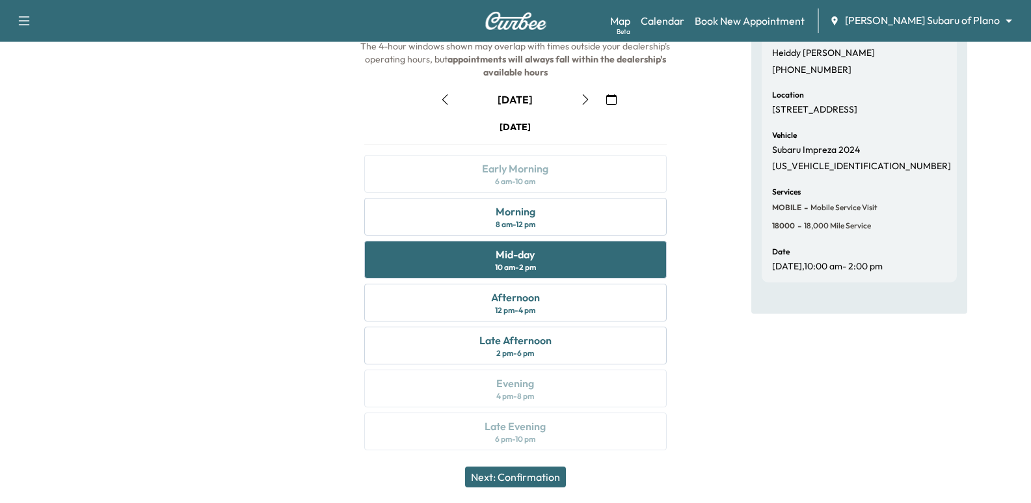
click at [559, 477] on button "Next: Confirmation" at bounding box center [515, 476] width 101 height 21
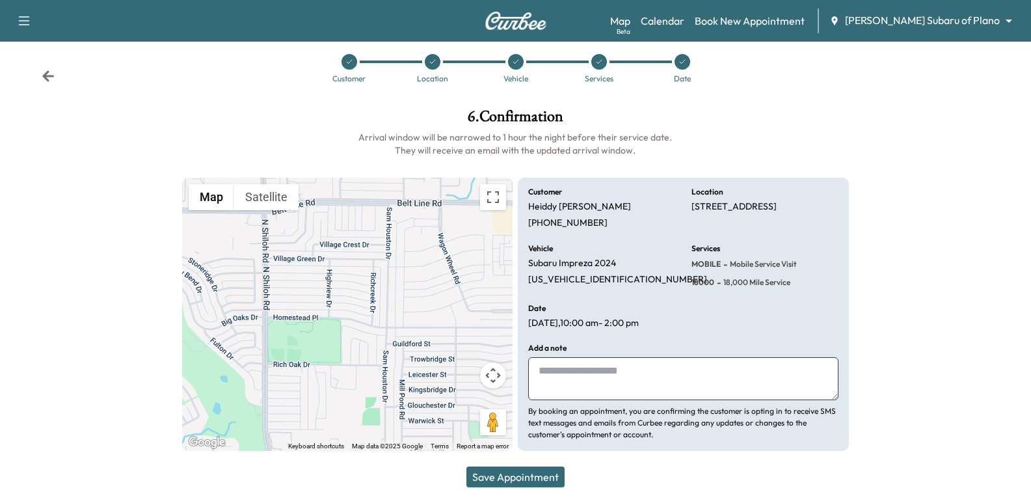
click at [690, 272] on div "Customer Heiddy Borjas Colado (469) 473-7204 Location 2129 Homestead Pl, Garlan…" at bounding box center [683, 315] width 330 height 274
click at [689, 271] on div "Customer Heiddy Borjas Colado (469) 473-7204 Location 2129 Homestead Pl, Garlan…" at bounding box center [683, 315] width 330 height 274
click at [650, 287] on div "Vehicle Subaru Impreza 2024 JF1GUABC9R8353048" at bounding box center [601, 267] width 147 height 44
click at [581, 203] on p "Heiddy Borjas Colado" at bounding box center [579, 207] width 103 height 12
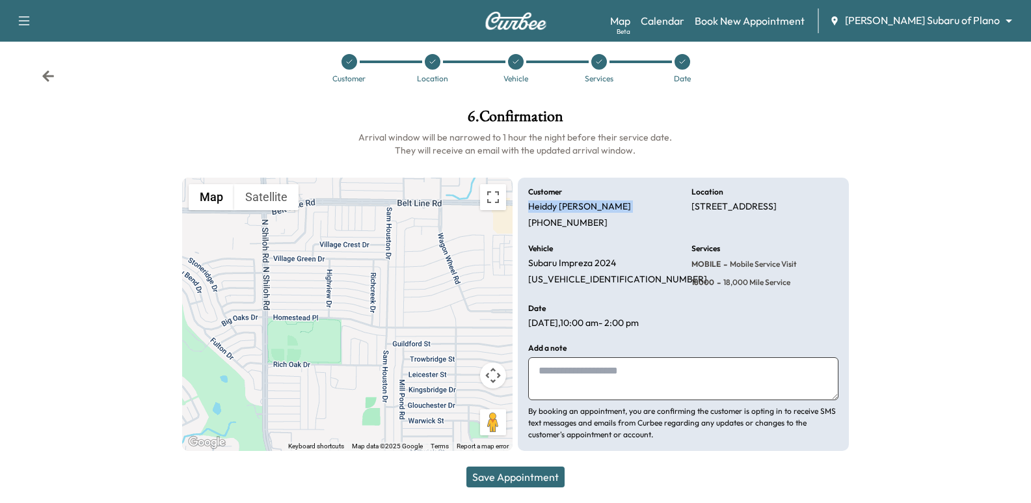
click at [581, 203] on p "Heiddy Borjas Colado" at bounding box center [579, 207] width 103 height 12
copy p "Heiddy Borjas Colado"
click at [540, 483] on button "Save Appointment" at bounding box center [515, 476] width 98 height 21
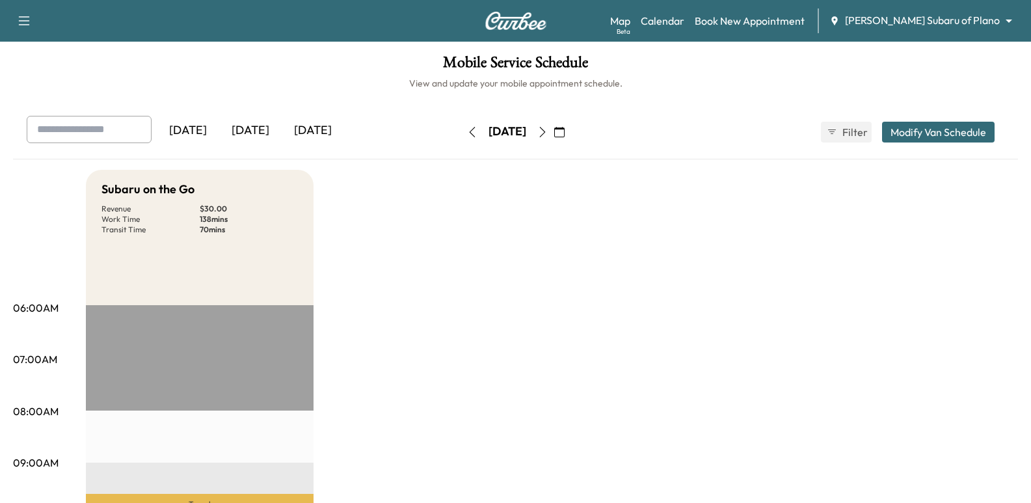
click at [961, 11] on div "Map Beta Calendar Book New Appointment Ewing Subaru of Plano ******** ​" at bounding box center [815, 20] width 410 height 25
drag, startPoint x: 961, startPoint y: 11, endPoint x: 977, endPoint y: 21, distance: 19.0
click at [961, 12] on div "Map Beta Calendar Book New Appointment Ewing Subaru of Plano ******** ​" at bounding box center [815, 20] width 410 height 25
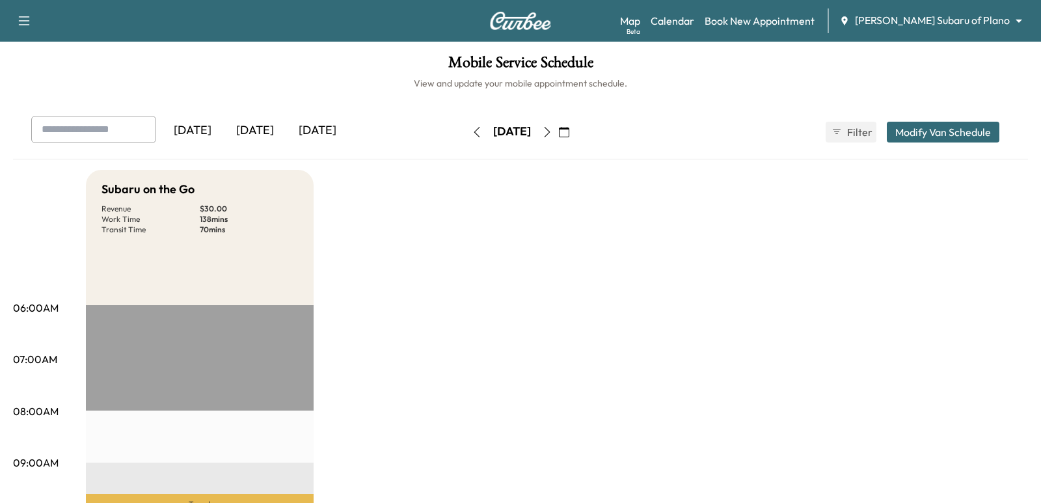
click at [977, 21] on body "Support Log Out Map Beta Calendar Book New Appointment Ewing Subaru of Plano **…" at bounding box center [520, 251] width 1041 height 503
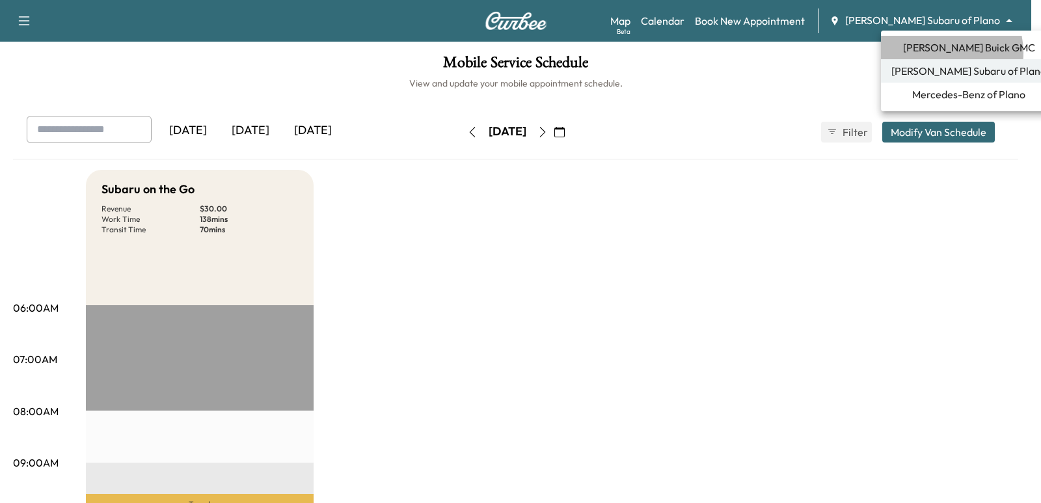
click at [937, 53] on span "[PERSON_NAME] Buick GMC" at bounding box center [969, 48] width 132 height 16
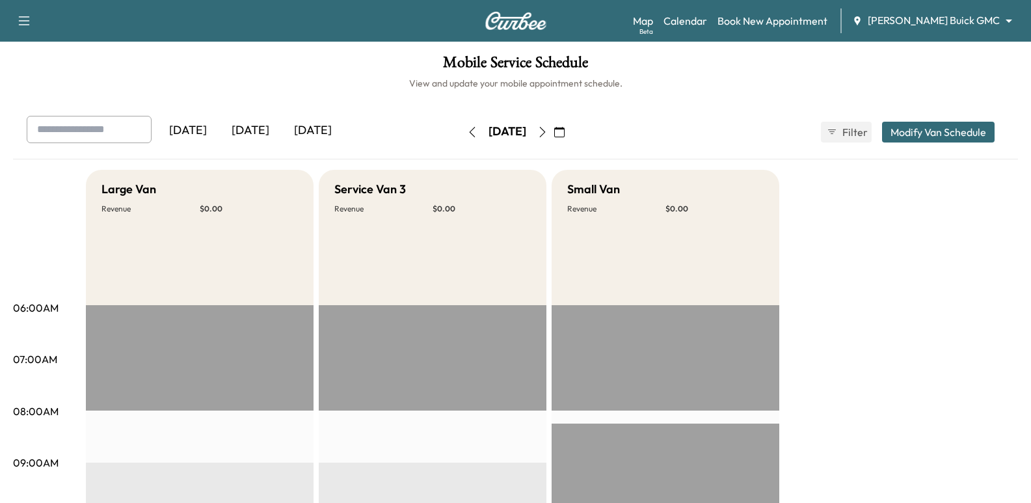
click at [570, 126] on button "button" at bounding box center [559, 132] width 22 height 21
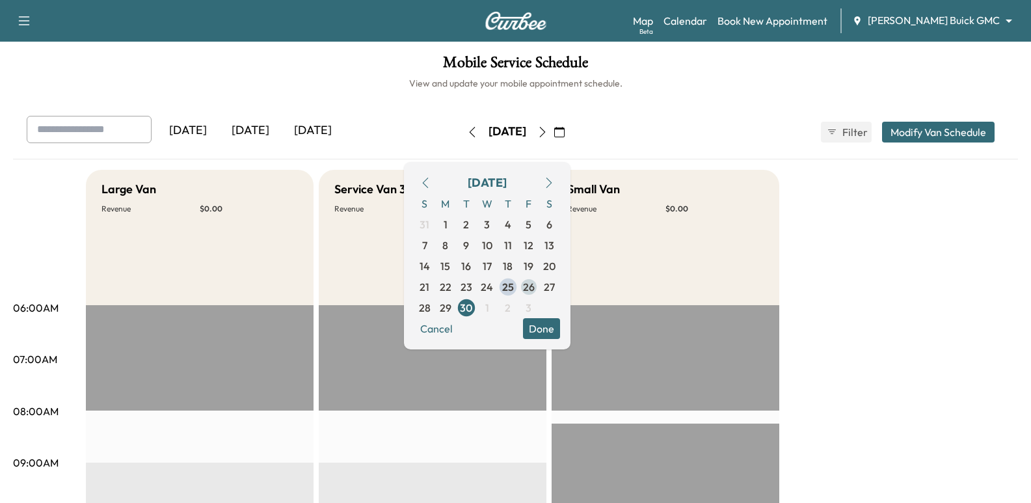
click at [535, 287] on span "26" at bounding box center [529, 287] width 12 height 16
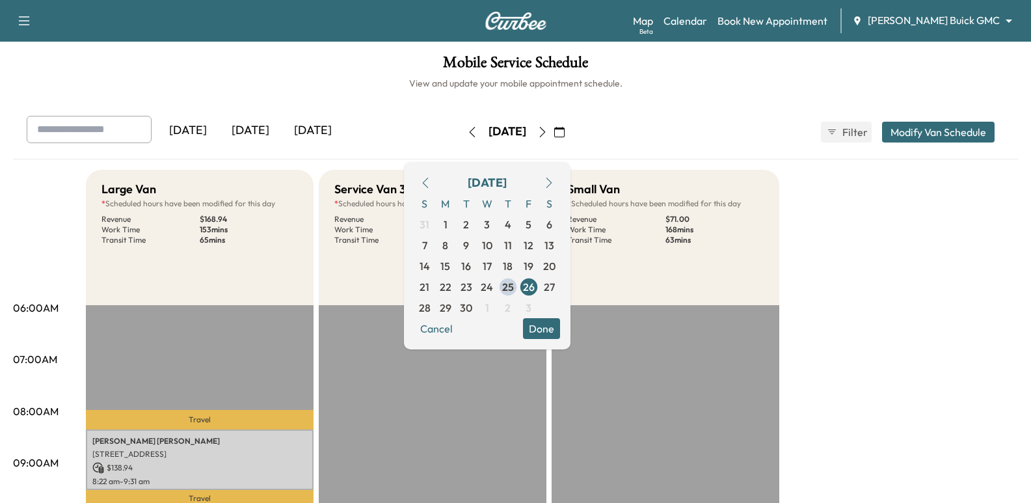
click at [560, 324] on button "Done" at bounding box center [541, 328] width 37 height 21
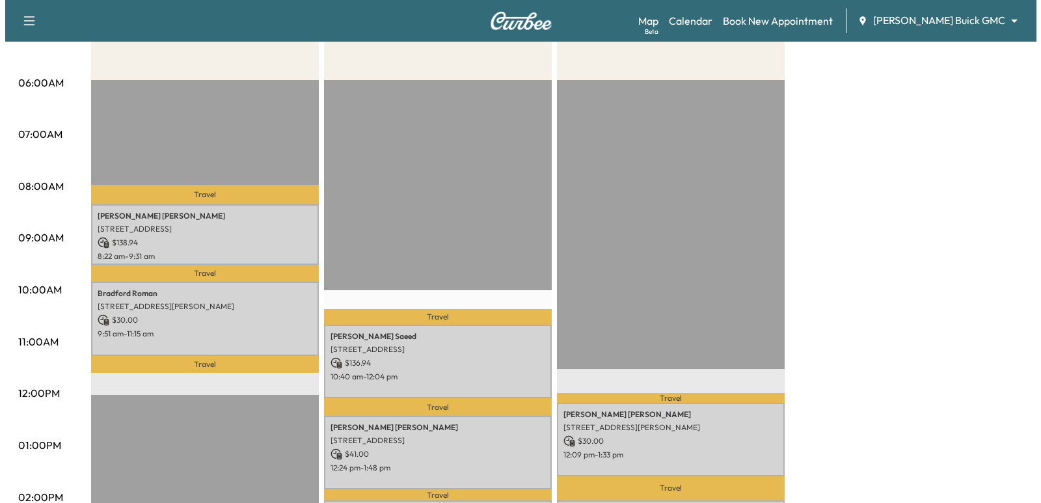
scroll to position [260, 0]
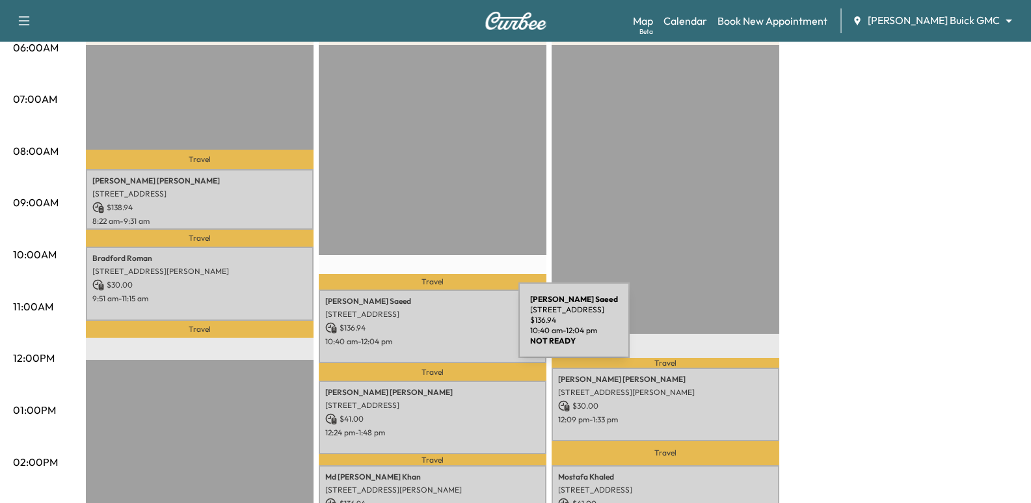
click at [421, 328] on p "$ 136.94" at bounding box center [432, 328] width 215 height 12
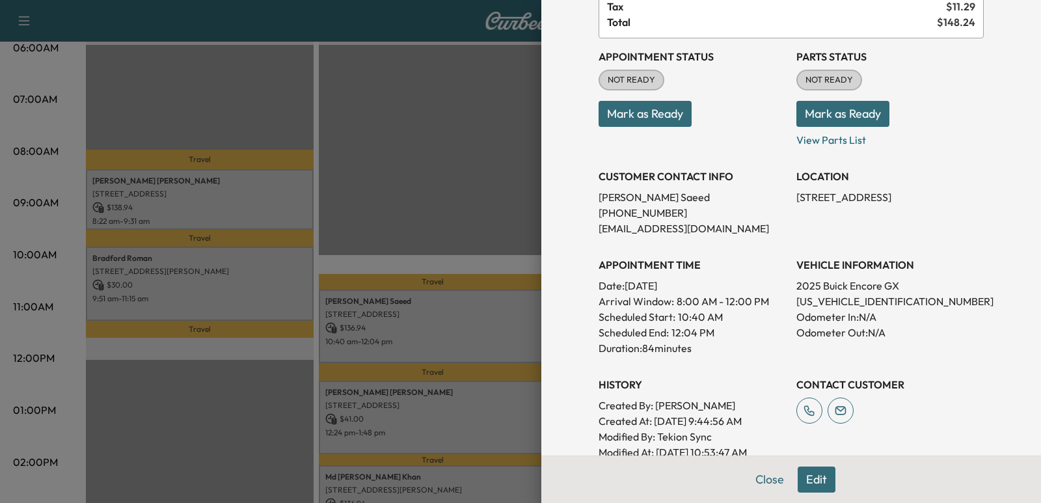
click at [798, 481] on button "Edit" at bounding box center [816, 479] width 38 height 26
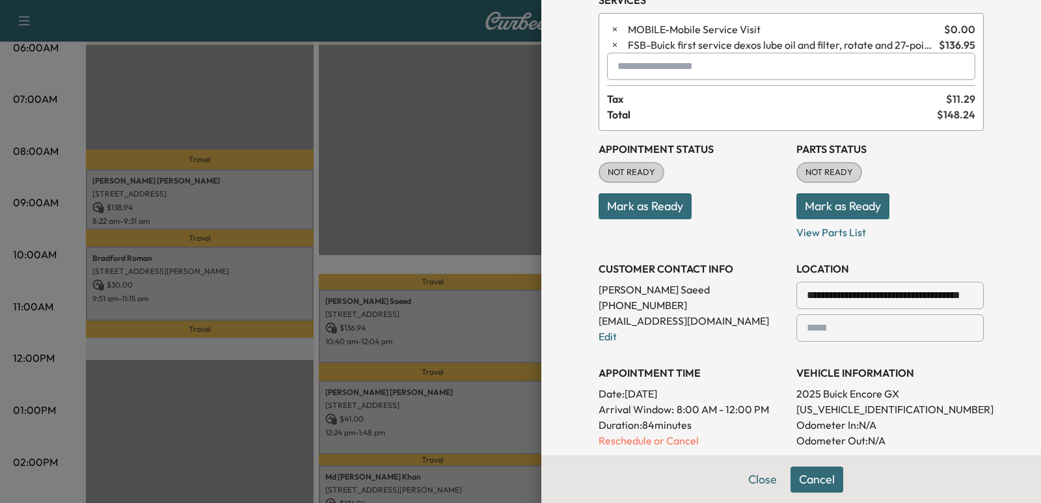
scroll to position [130, 0]
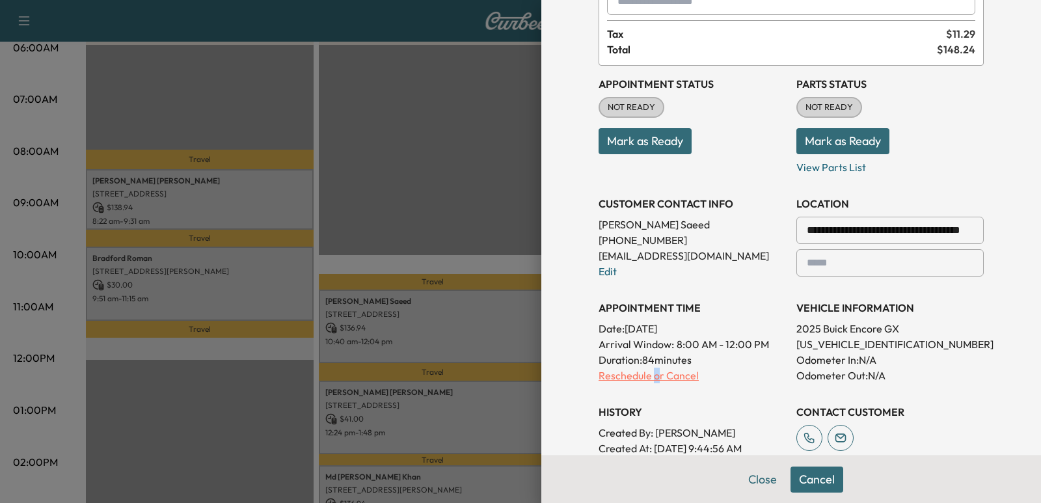
click at [648, 381] on p "Reschedule or Cancel" at bounding box center [691, 375] width 187 height 16
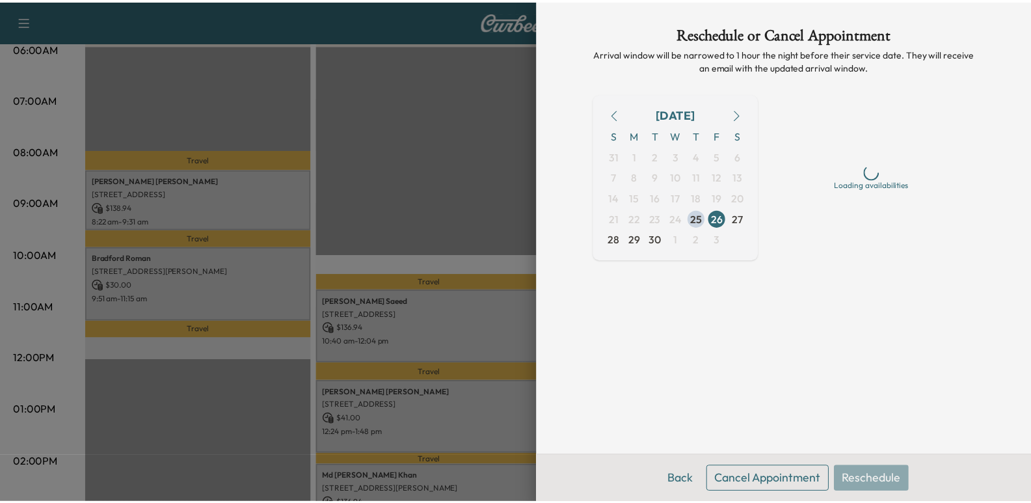
scroll to position [0, 0]
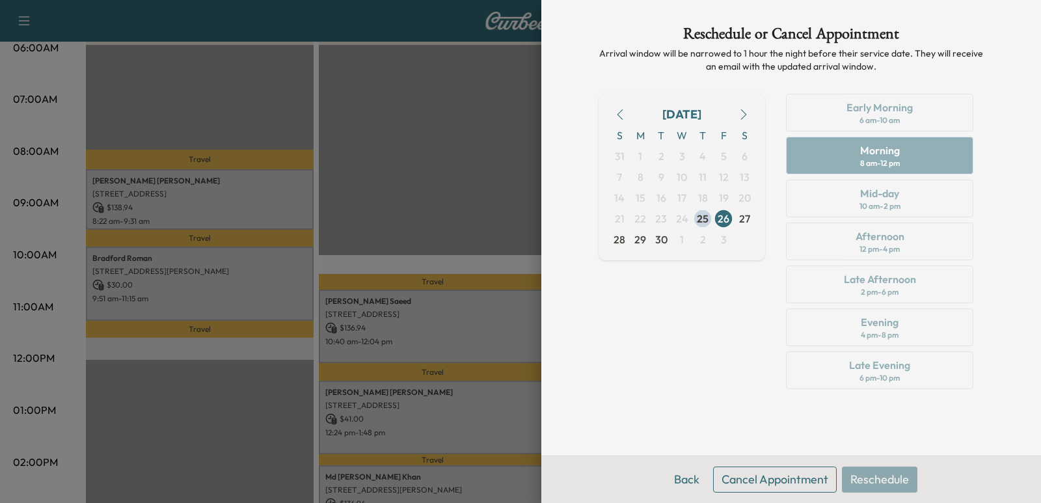
click at [757, 474] on button "Cancel Appointment" at bounding box center [775, 479] width 124 height 26
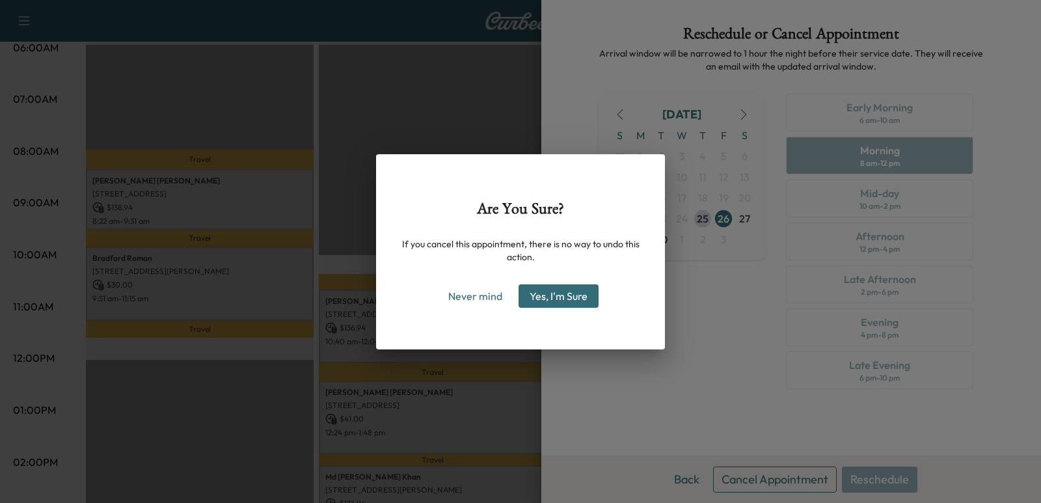
click at [766, 479] on div "Are You Sure? If you cancel this appointment, there is no way to undo this acti…" at bounding box center [520, 251] width 1041 height 503
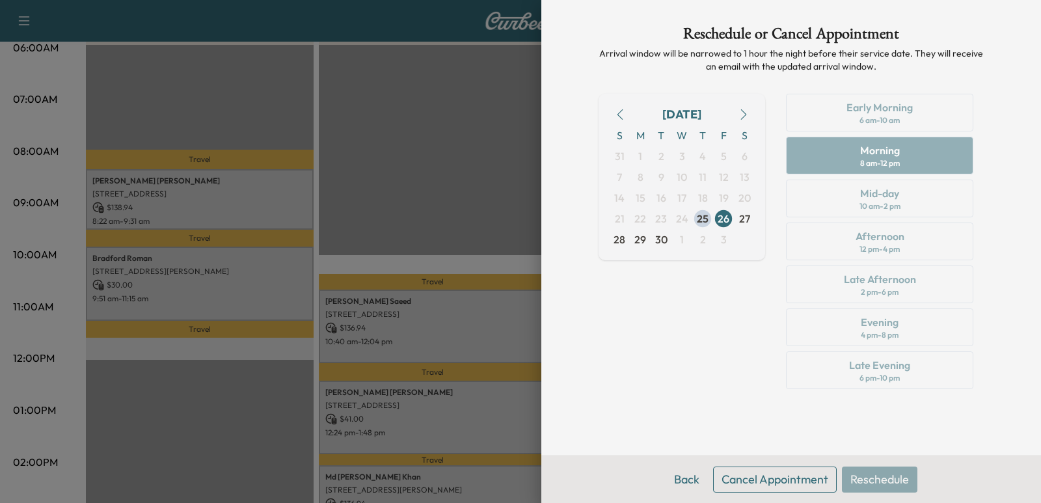
click at [420, 135] on div at bounding box center [520, 251] width 1041 height 503
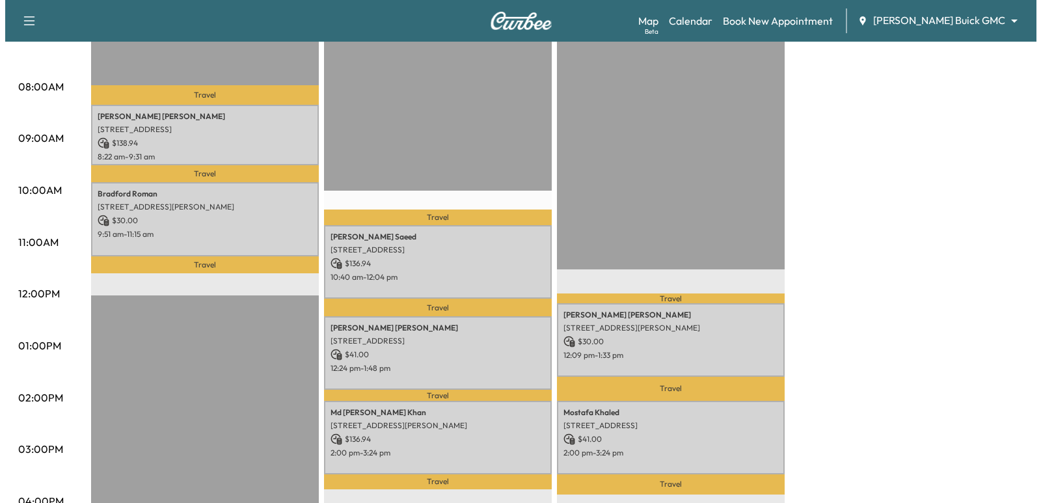
scroll to position [325, 0]
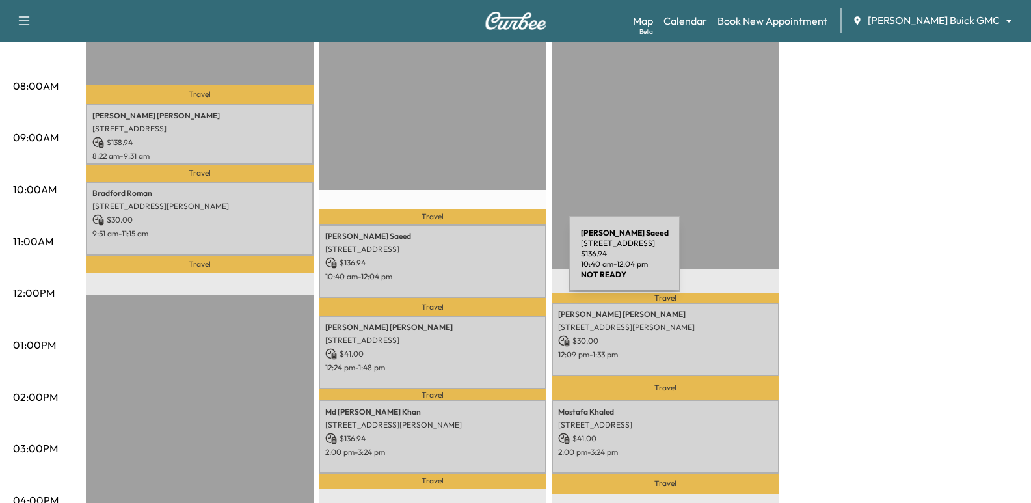
click at [471, 261] on p "$ 136.94" at bounding box center [432, 263] width 215 height 12
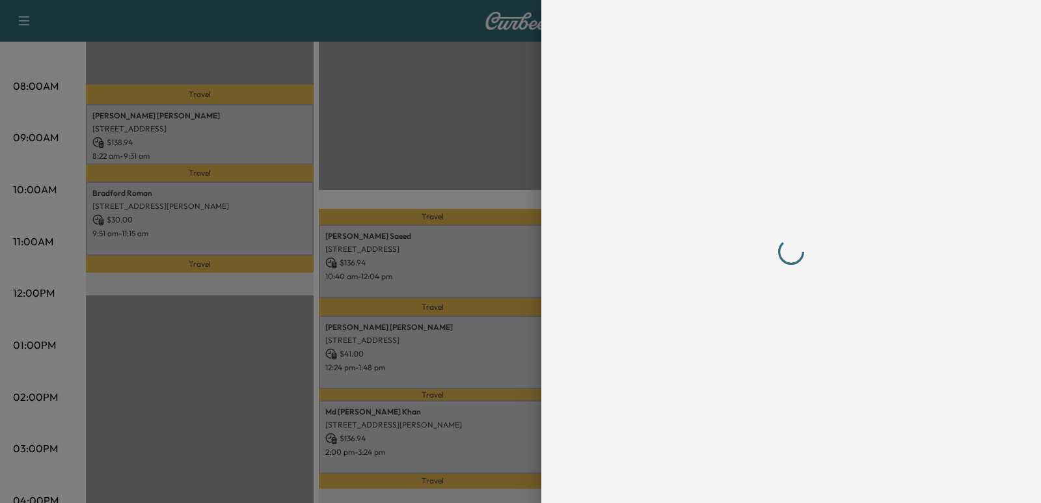
scroll to position [0, 0]
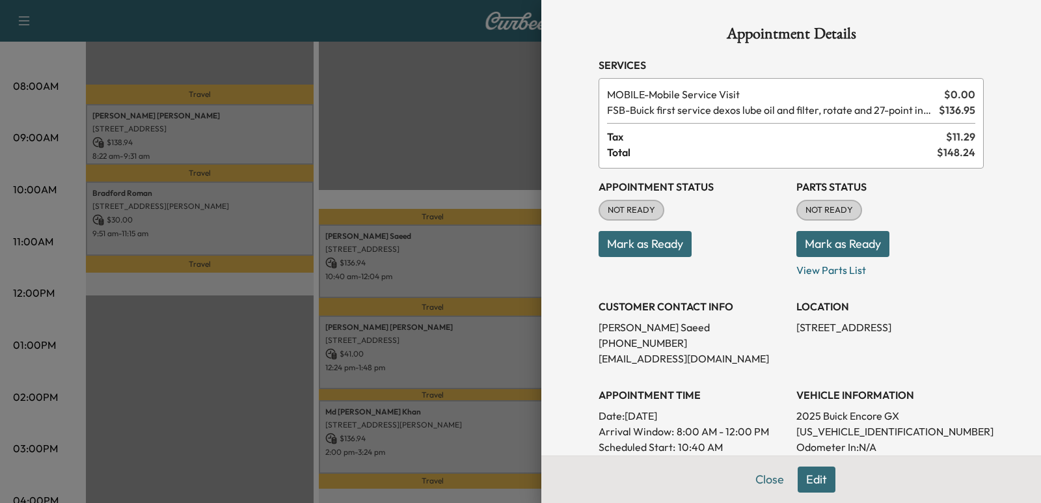
click at [429, 203] on div at bounding box center [520, 251] width 1041 height 503
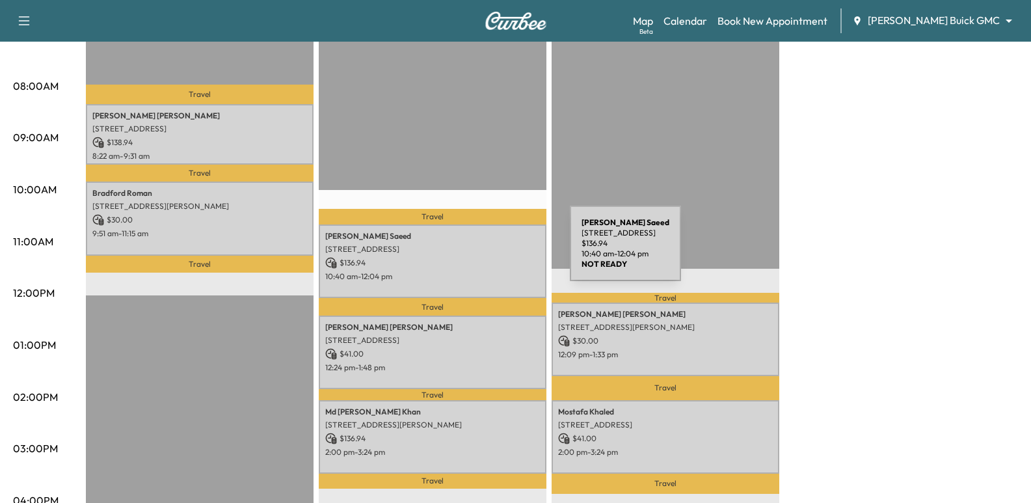
click at [472, 251] on p "[STREET_ADDRESS]" at bounding box center [432, 249] width 215 height 10
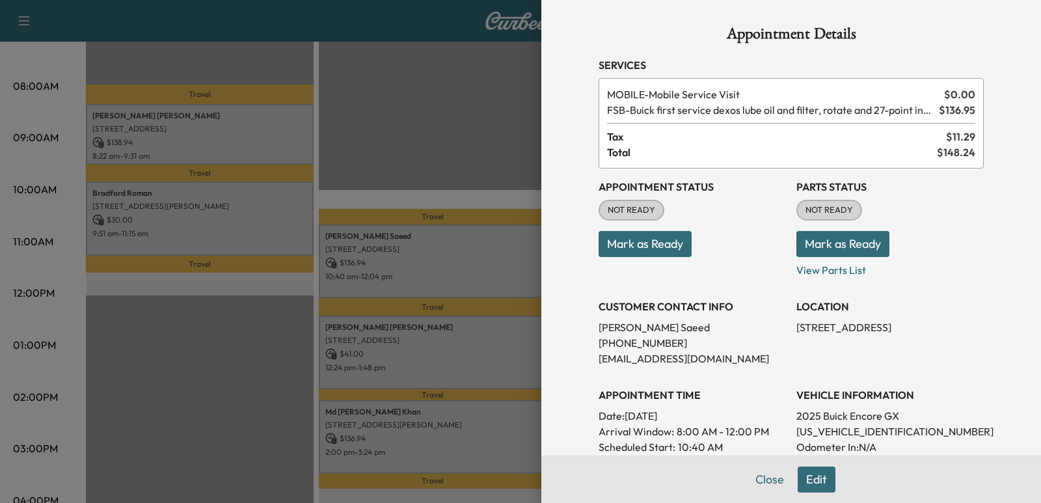
scroll to position [65, 0]
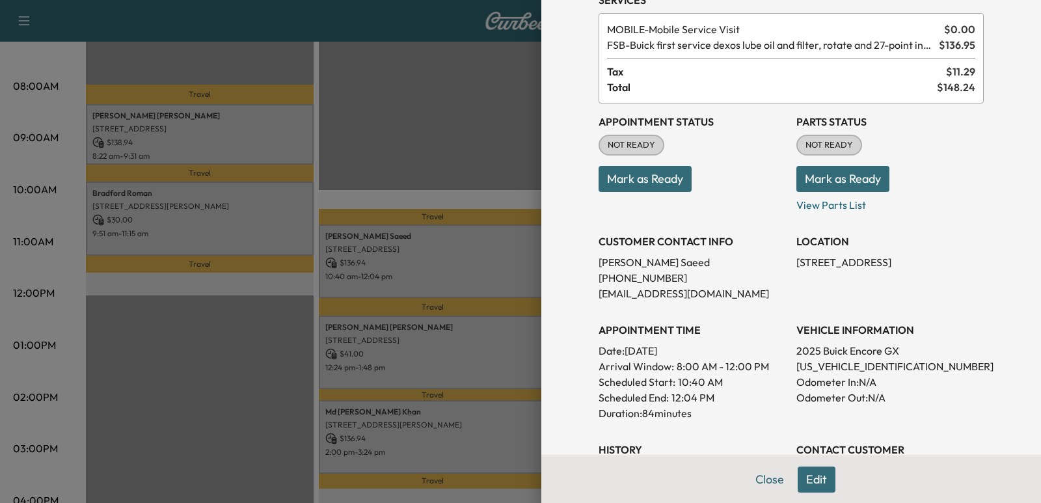
click at [816, 479] on button "Edit" at bounding box center [816, 479] width 38 height 26
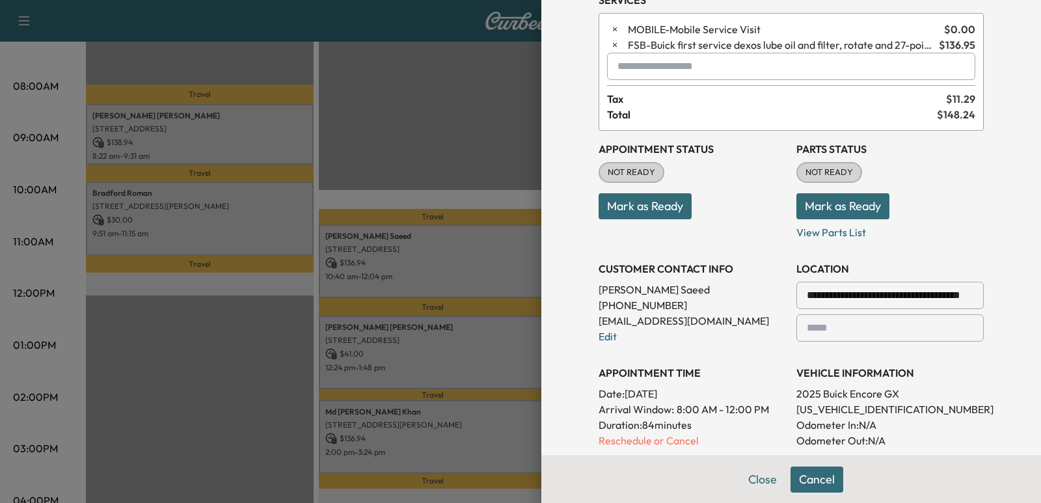
scroll to position [130, 0]
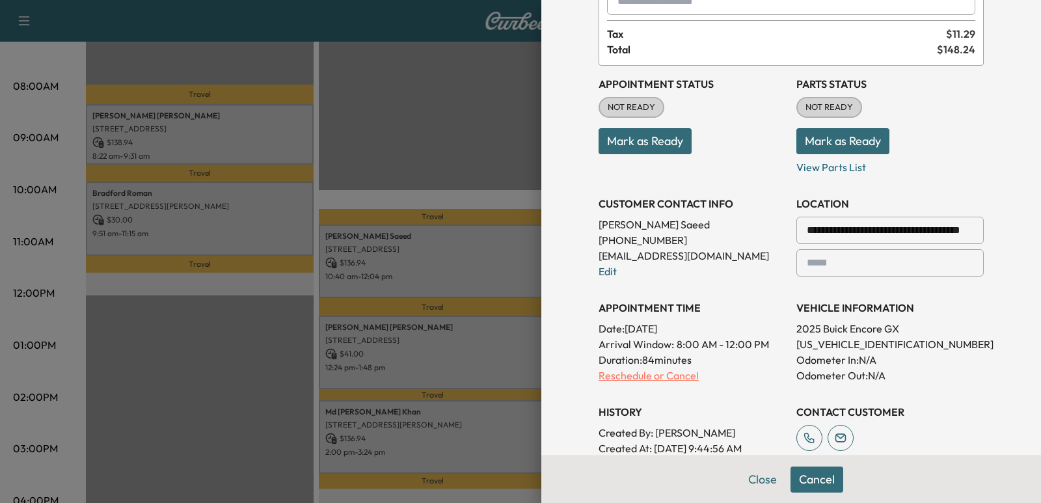
click at [640, 378] on p "Reschedule or Cancel" at bounding box center [691, 375] width 187 height 16
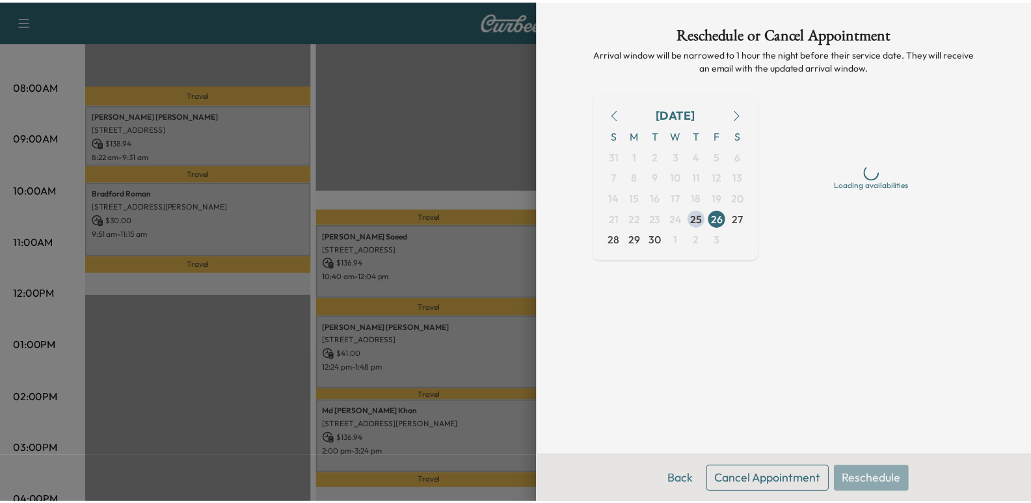
scroll to position [0, 0]
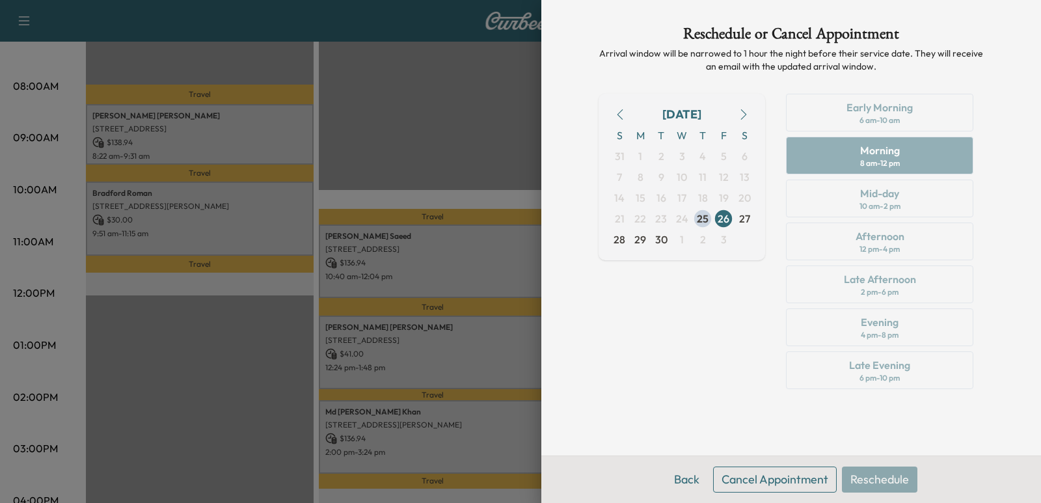
click at [785, 479] on button "Cancel Appointment" at bounding box center [775, 479] width 124 height 26
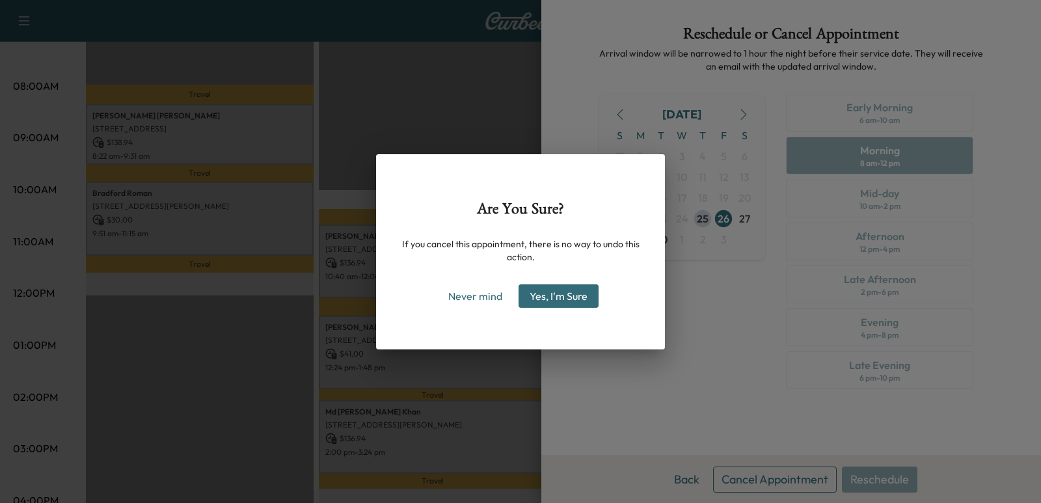
click at [570, 295] on button "Yes, I'm Sure" at bounding box center [558, 295] width 80 height 23
